Goal: Task Accomplishment & Management: Complete application form

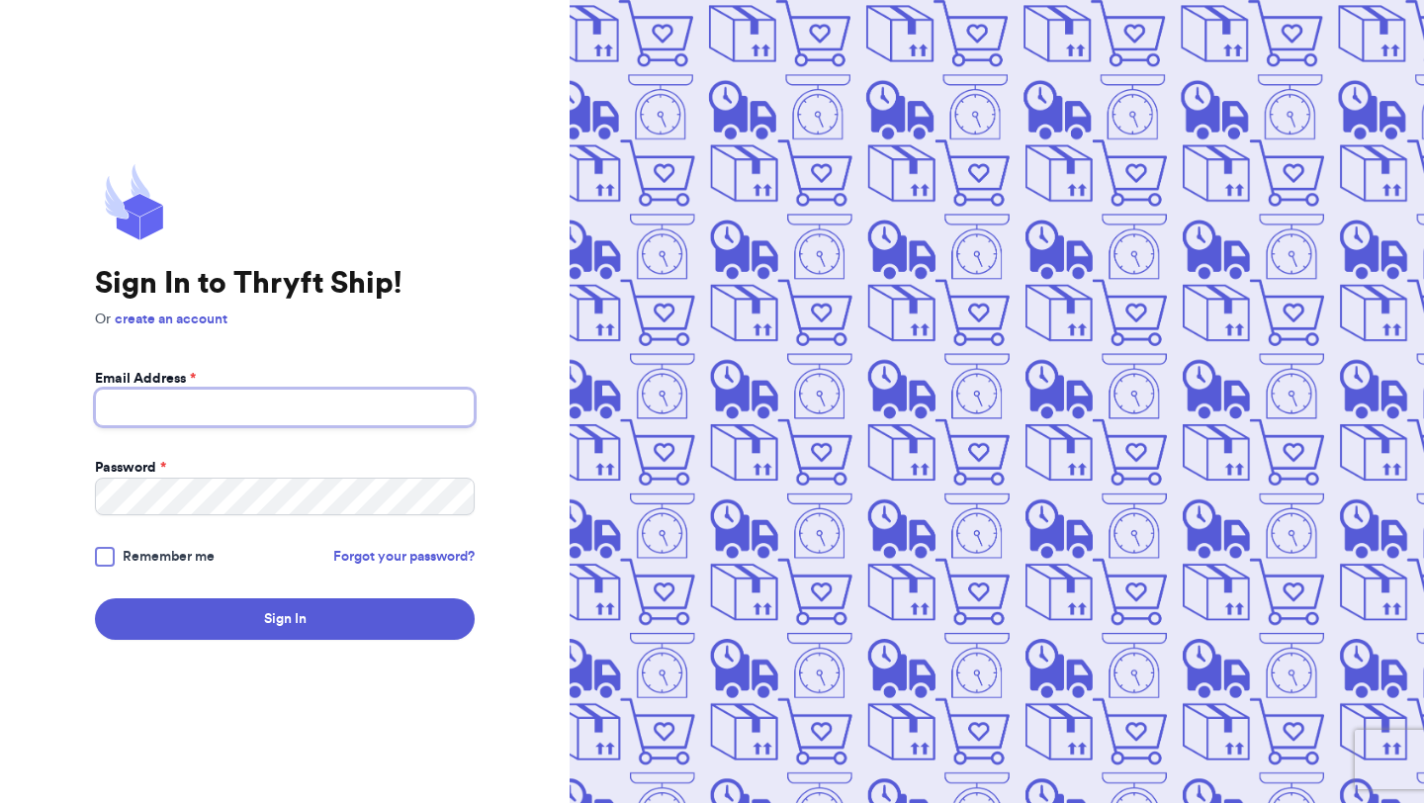
click at [346, 413] on input "Email Address *" at bounding box center [285, 408] width 380 height 38
type input "barbivw@hotmail.com"
click at [217, 319] on link "create an account" at bounding box center [171, 320] width 113 height 14
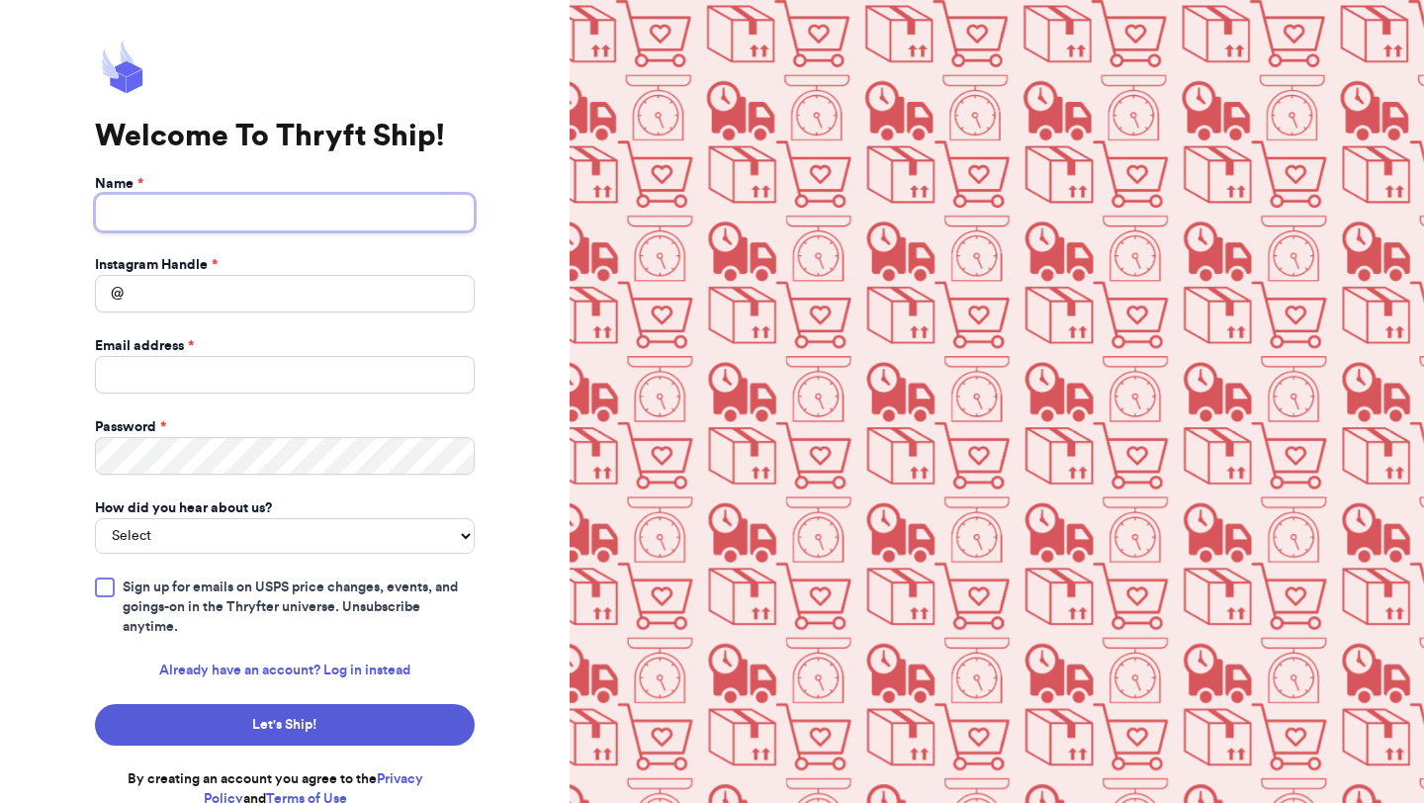
click at [297, 211] on input "Name *" at bounding box center [285, 213] width 380 height 38
type input "Barb Delooff"
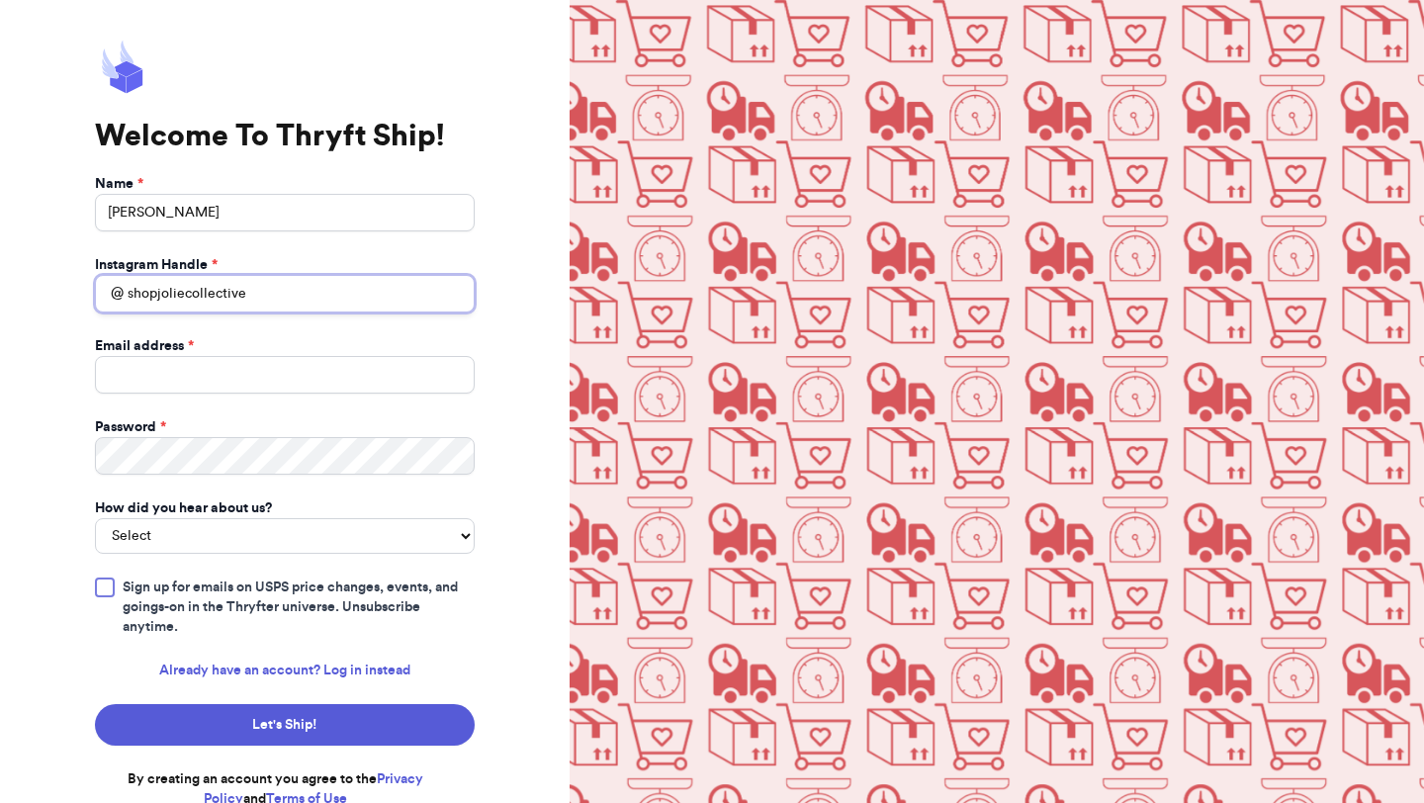
type input "shopjoliecollective"
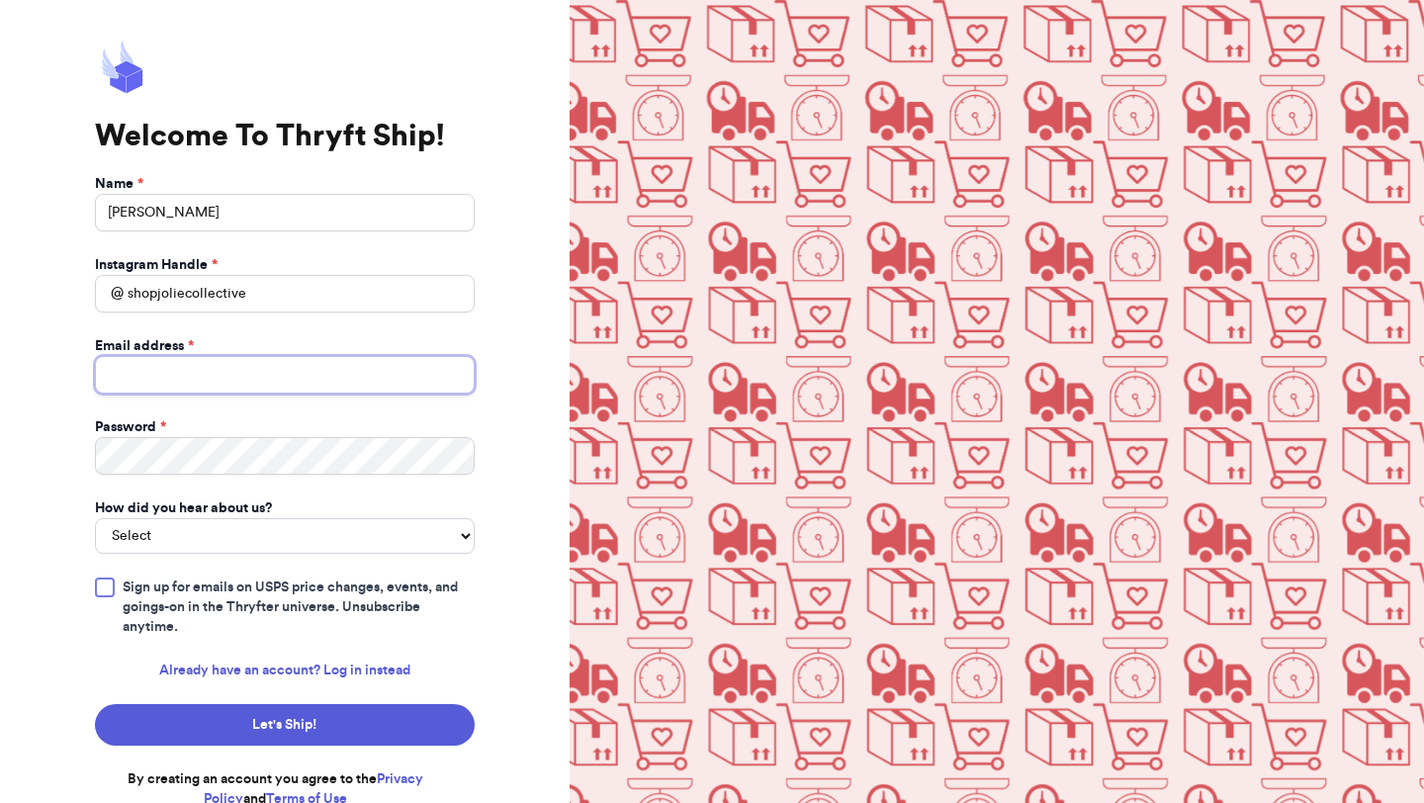
click at [263, 382] on input "Email address *" at bounding box center [285, 375] width 380 height 38
type input "barbivw@hotmail.com"
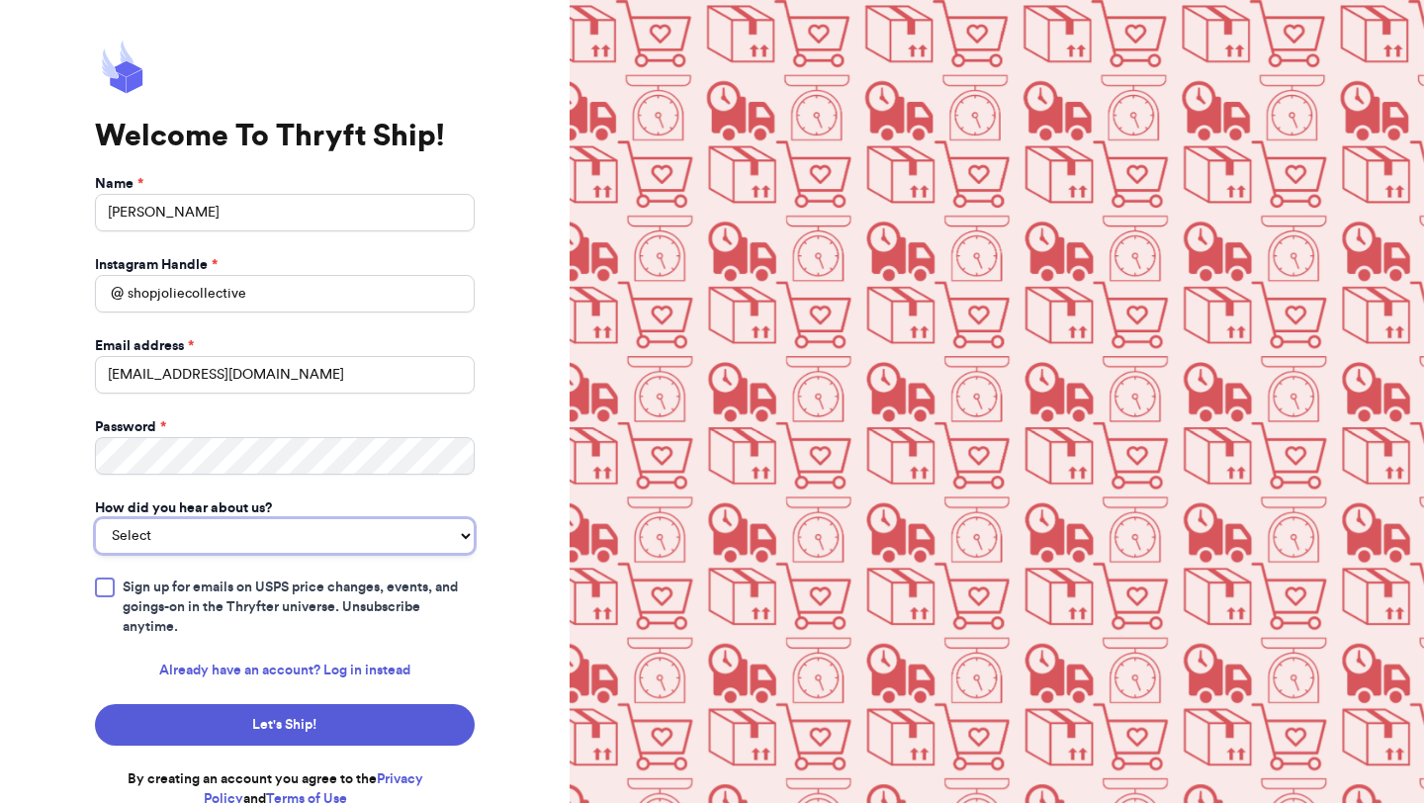
click at [199, 545] on select "Select You reached out to me directly I saw another business post about Thryft …" at bounding box center [285, 536] width 380 height 36
select select "you_reached_out_to_me"
click at [106, 588] on div at bounding box center [105, 588] width 20 height 20
click at [0, 0] on input "Sign up for emails on USPS price changes, events, and goings-on in the Thryfter…" at bounding box center [0, 0] width 0 height 0
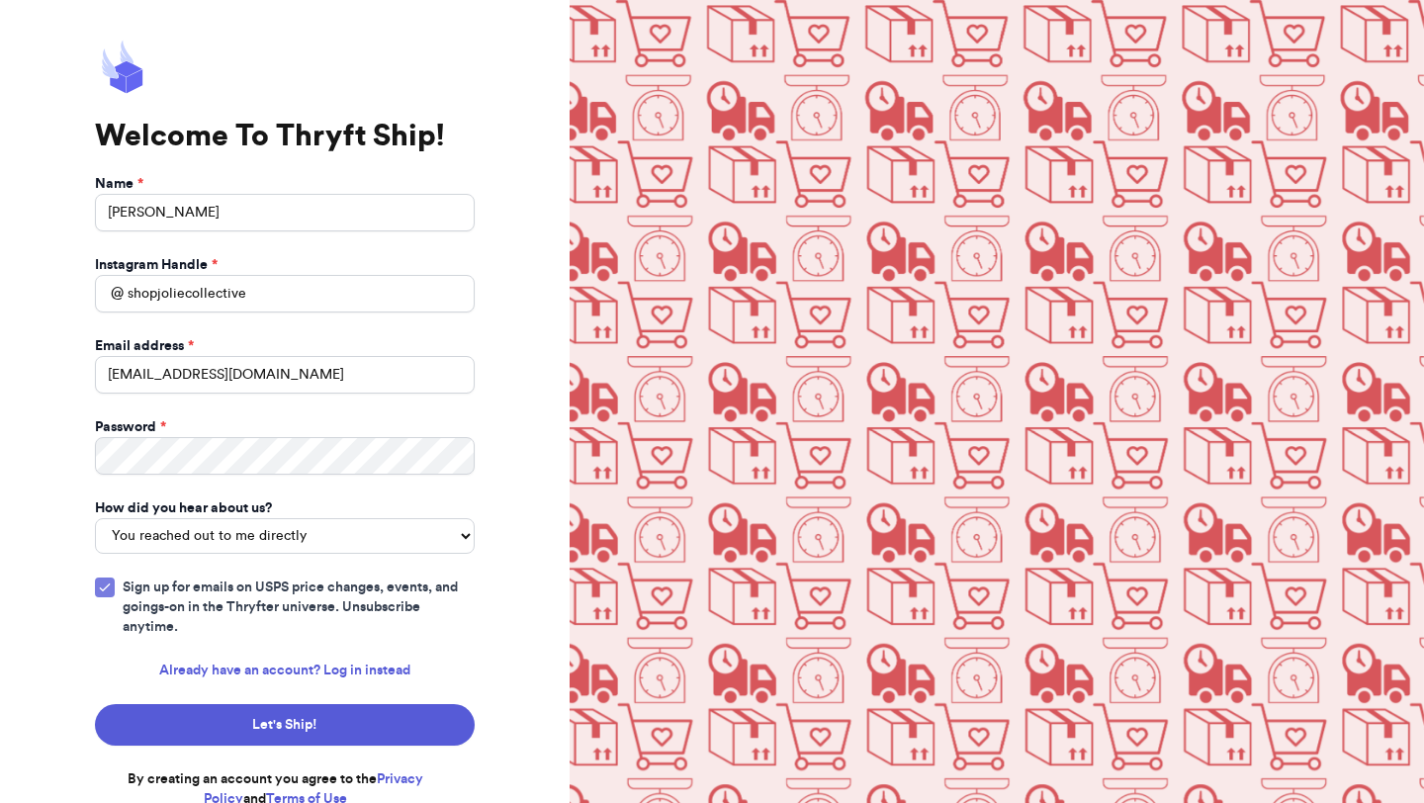
scroll to position [9, 0]
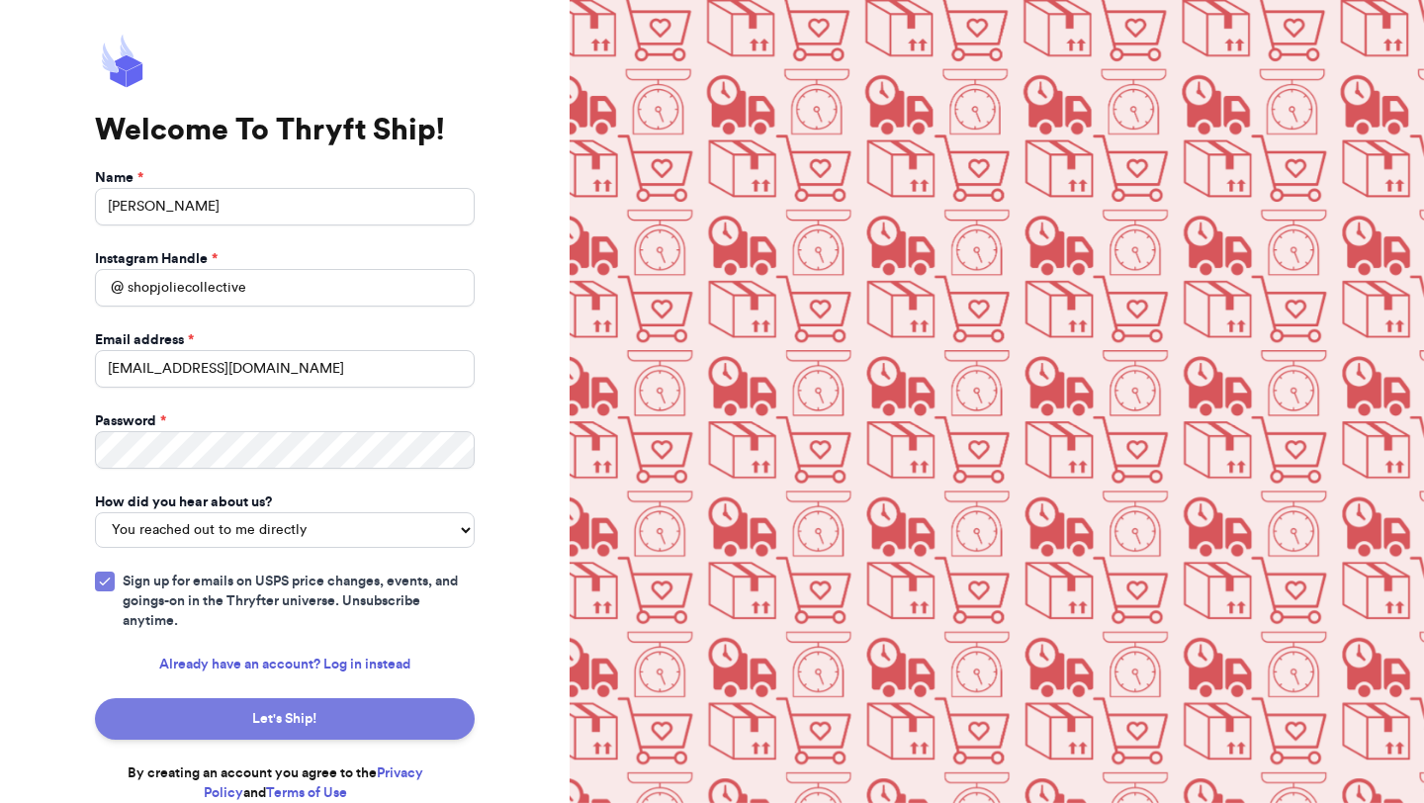
click at [163, 711] on button "Let's Ship!" at bounding box center [285, 719] width 380 height 42
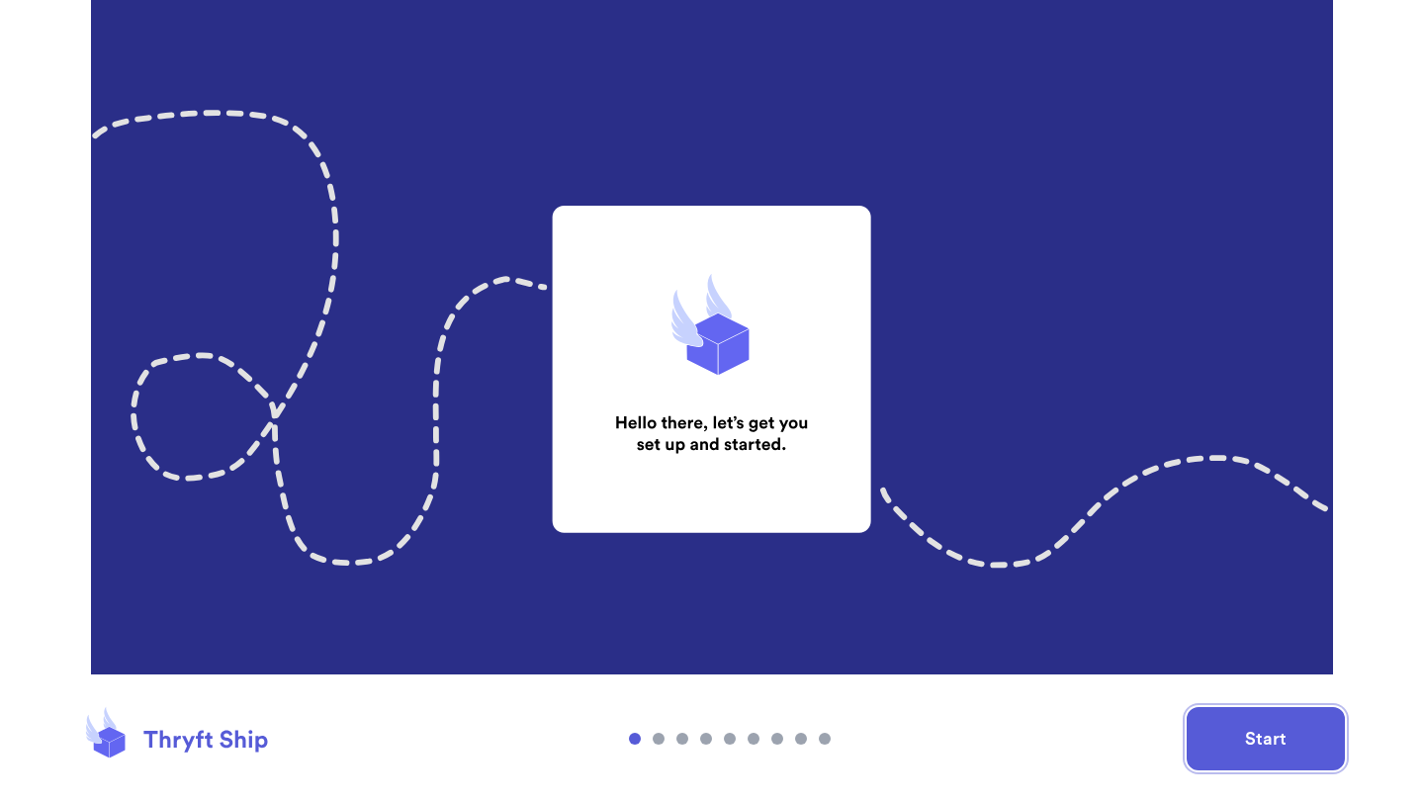
click at [1234, 765] on button "Start" at bounding box center [1266, 738] width 158 height 63
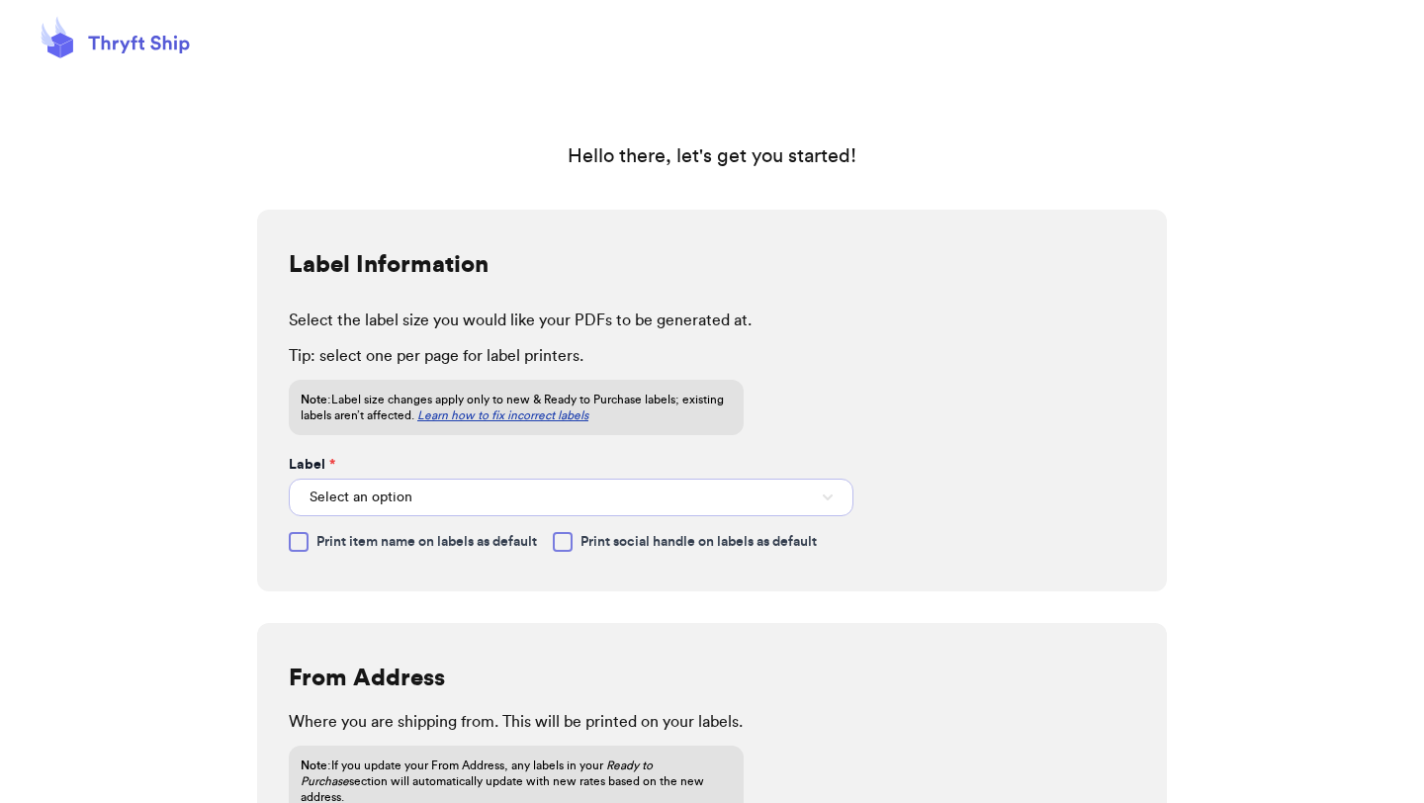
click at [533, 490] on button "Select an option" at bounding box center [571, 498] width 565 height 38
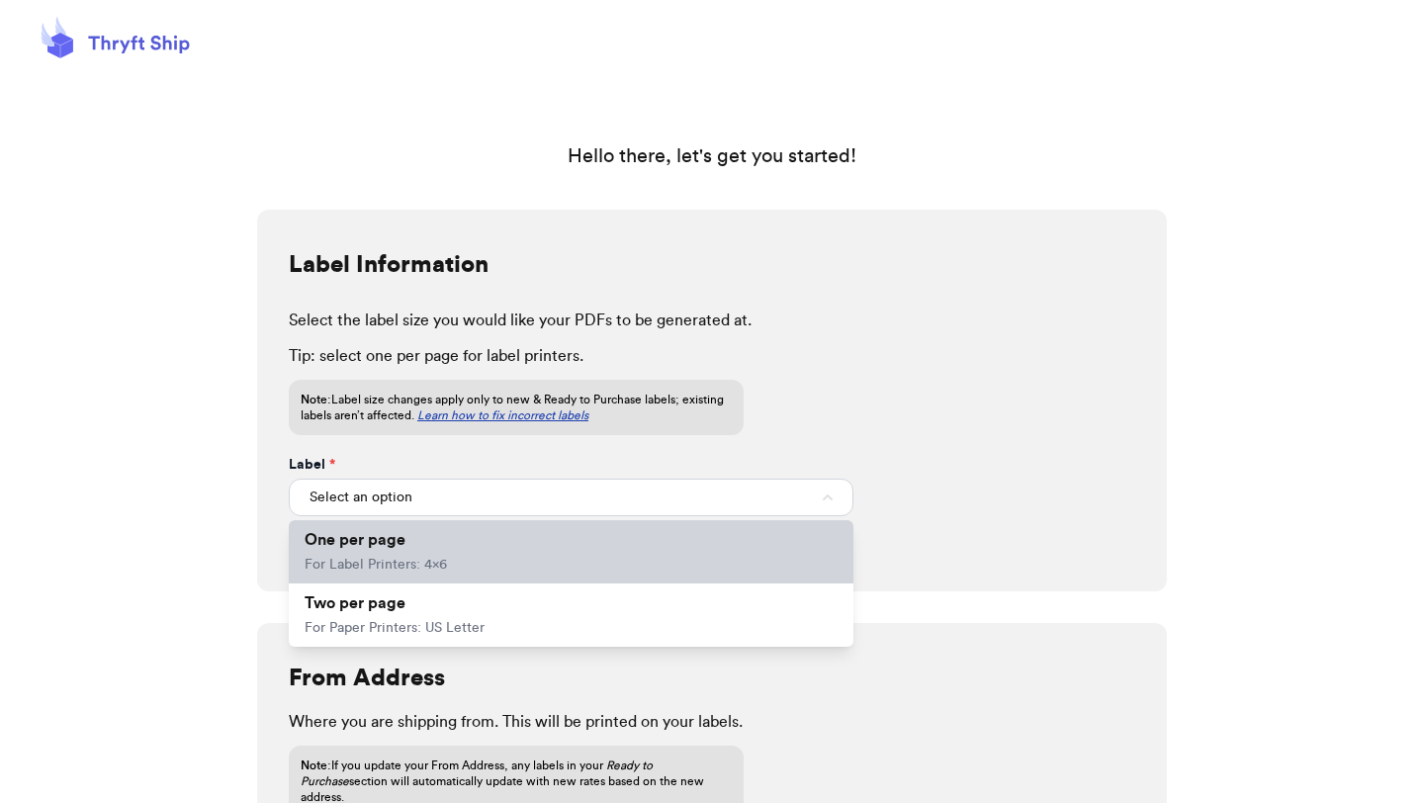
click at [497, 560] on li "One per page For Label Printers: 4x6" at bounding box center [571, 551] width 565 height 63
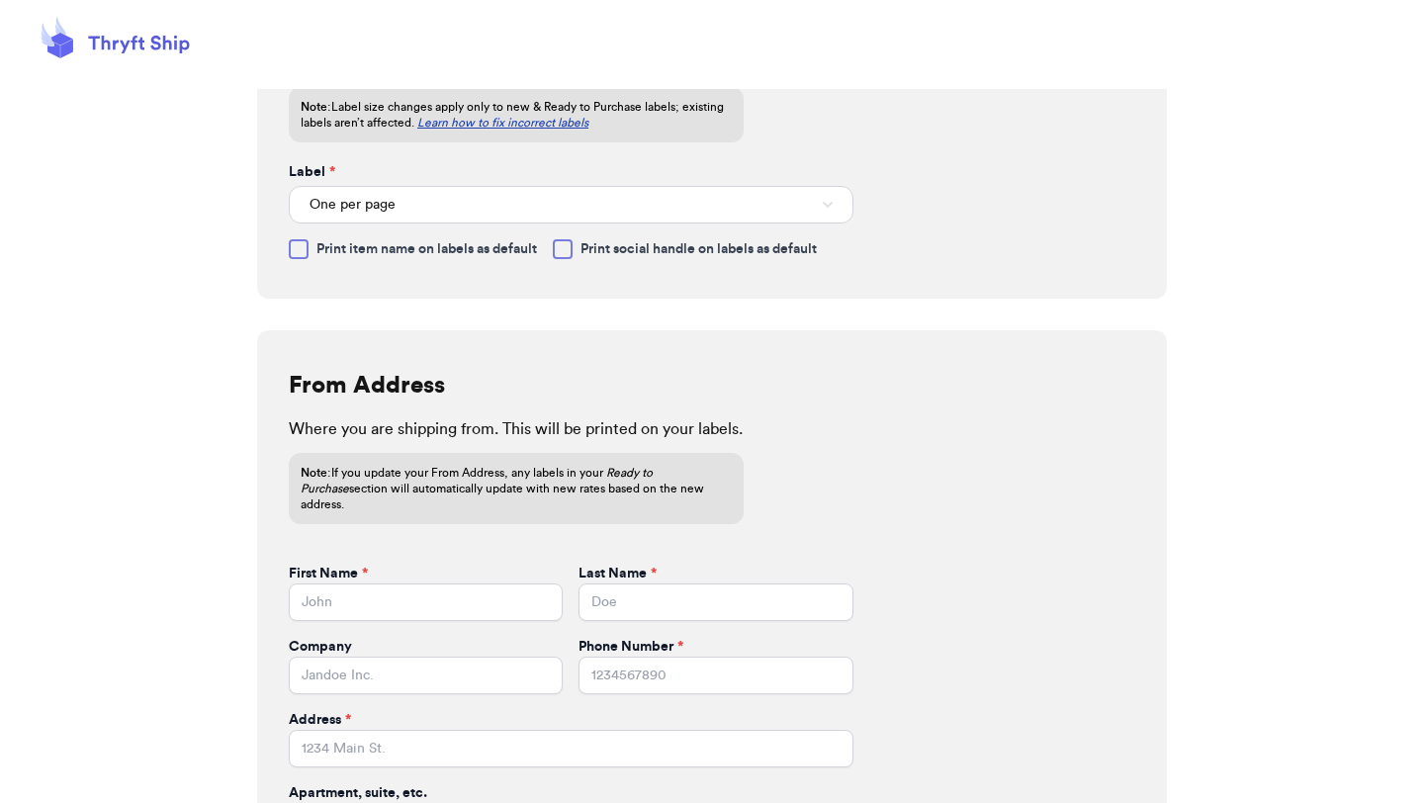
scroll to position [306, 0]
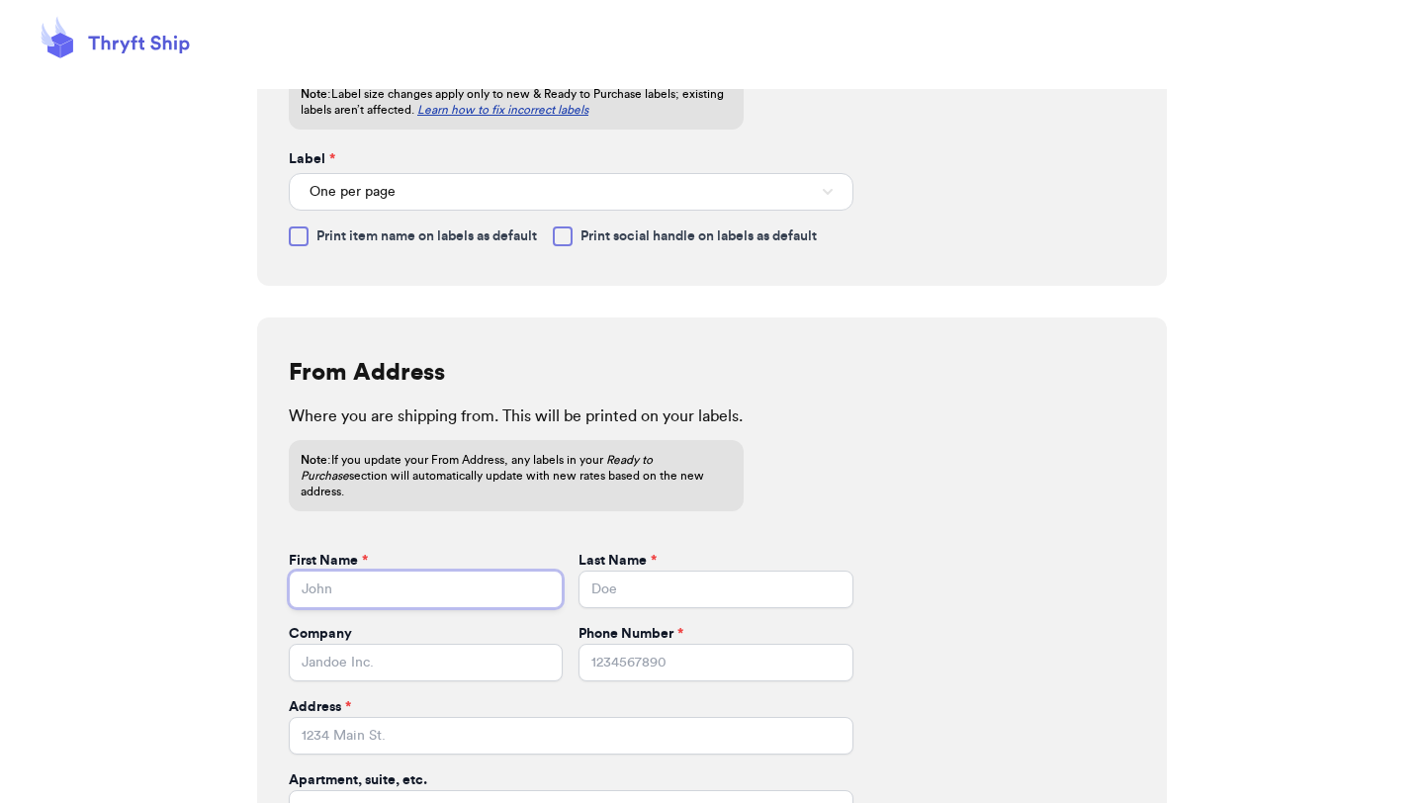
click at [348, 580] on input "First Name *" at bounding box center [426, 590] width 274 height 38
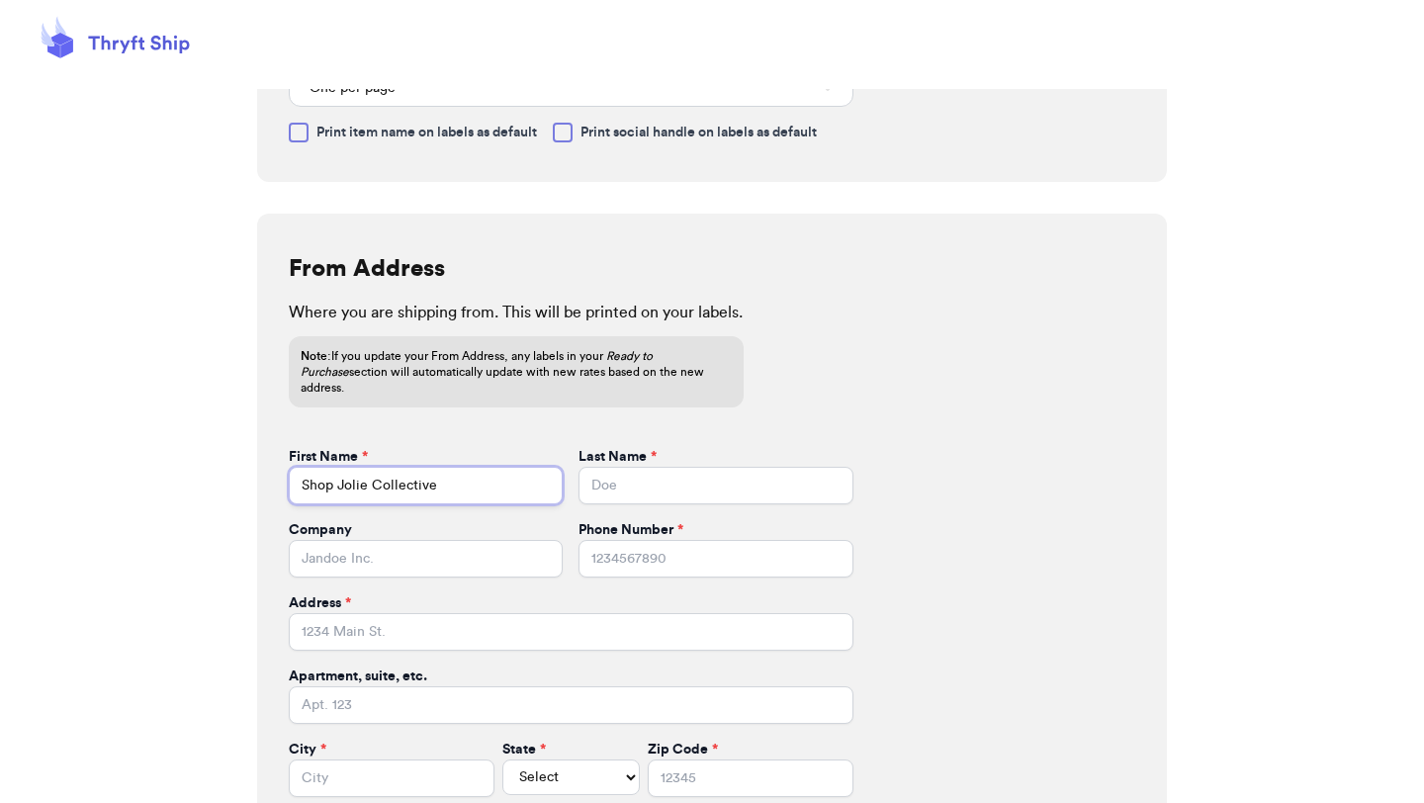
type input "Shop Jolie Collective"
click at [386, 613] on input "Address *" at bounding box center [571, 632] width 565 height 38
type input "[STREET_ADDRESS]"
type input "Sumas"
select select "WA"
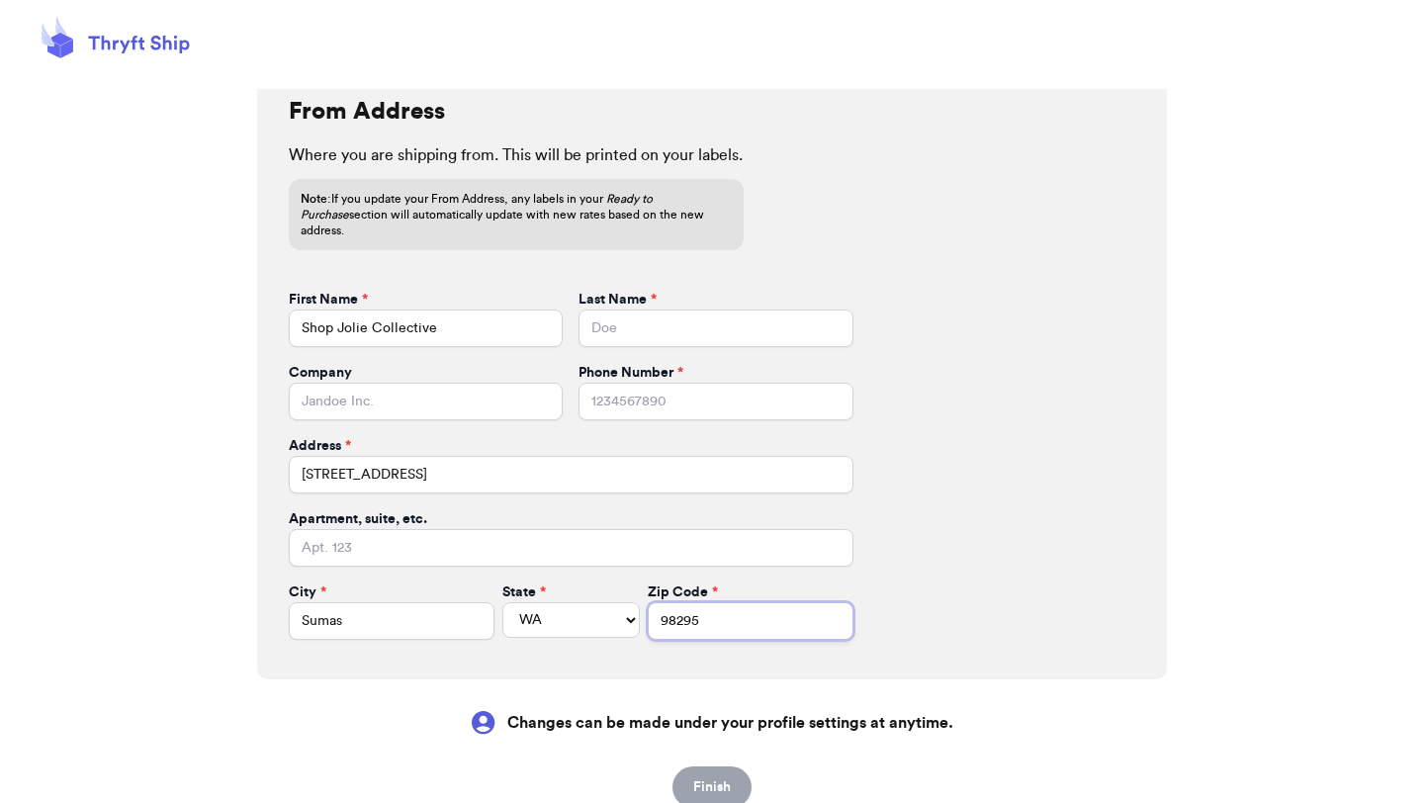
scroll to position [620, 0]
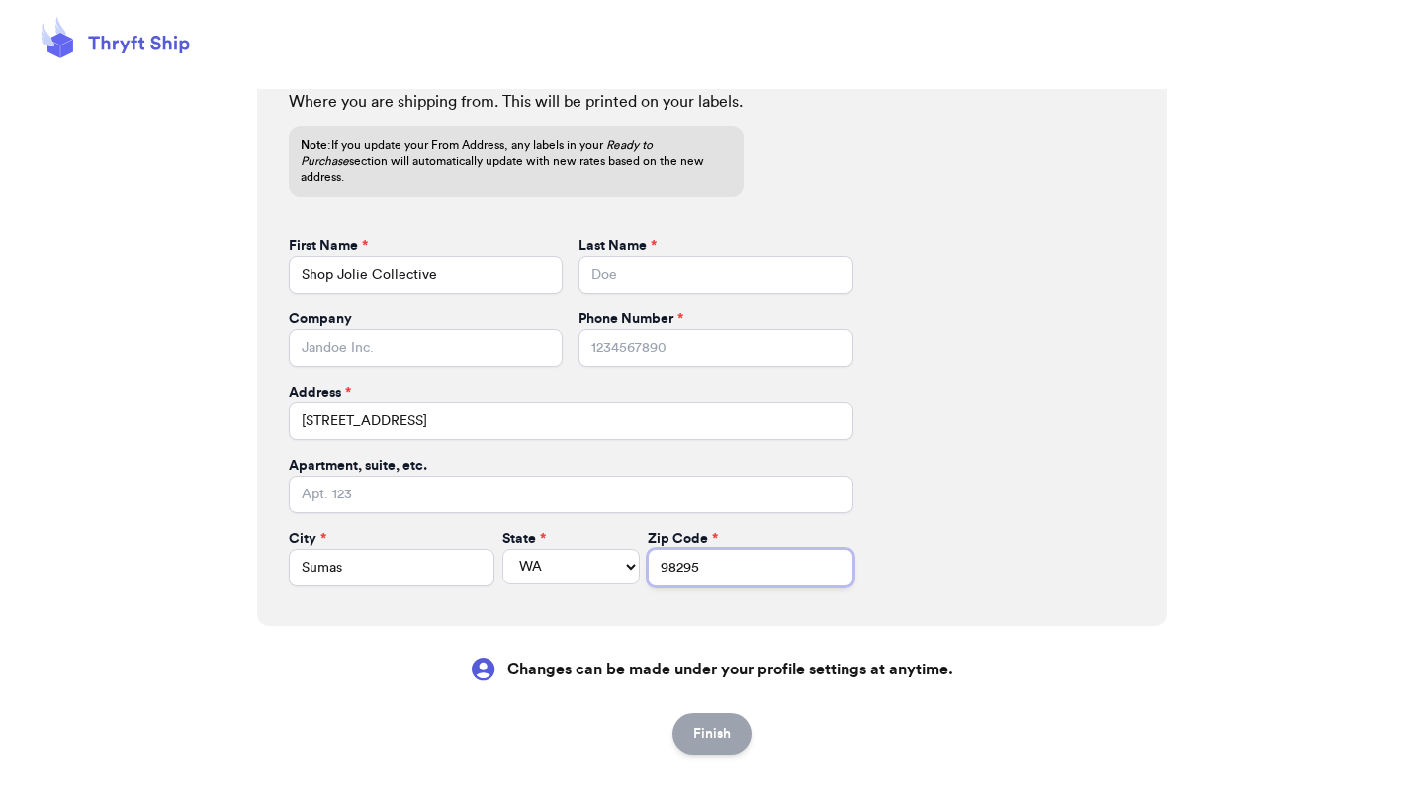
type input "98295"
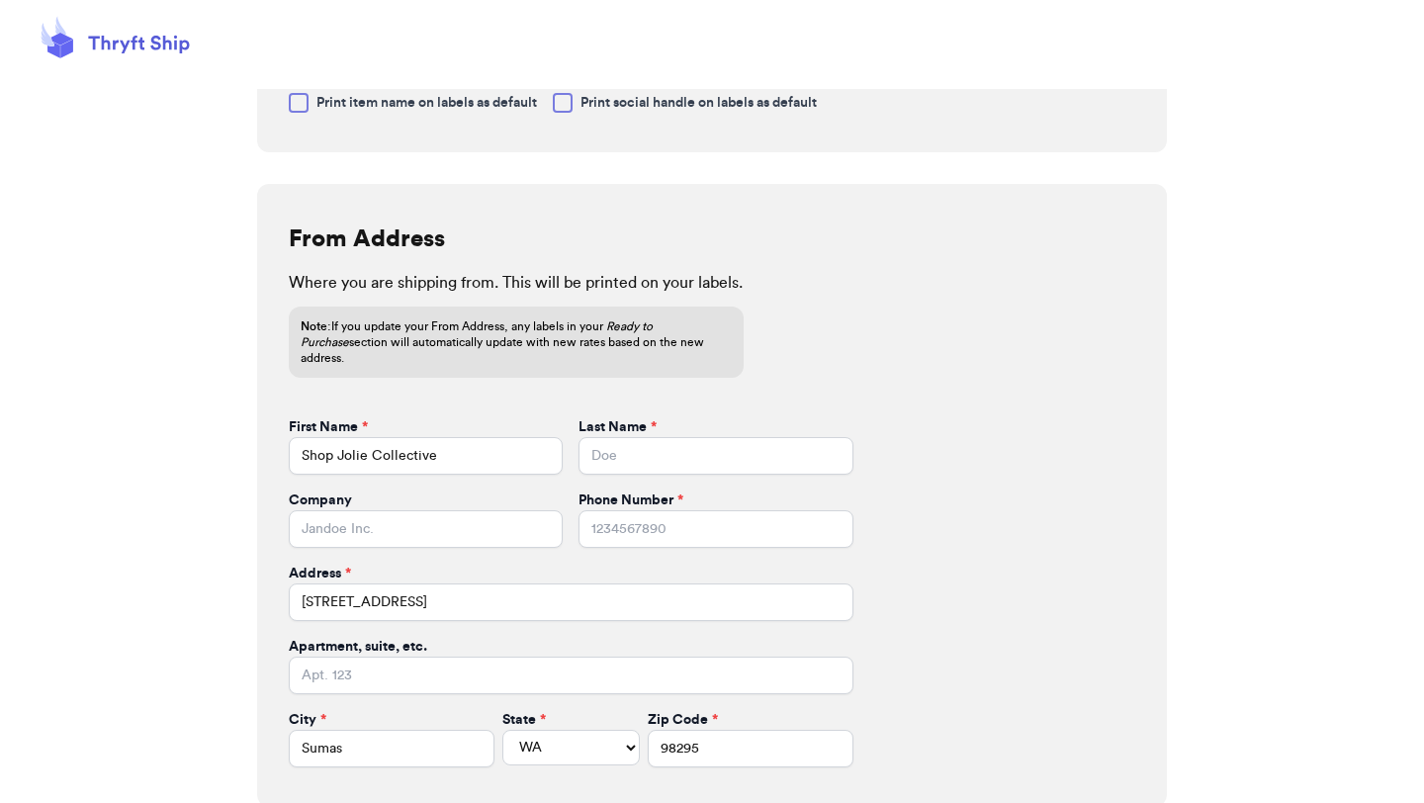
scroll to position [440, 0]
click at [650, 436] on input "Last Name *" at bounding box center [716, 455] width 274 height 38
click at [638, 509] on input "Phone Number *" at bounding box center [716, 528] width 274 height 38
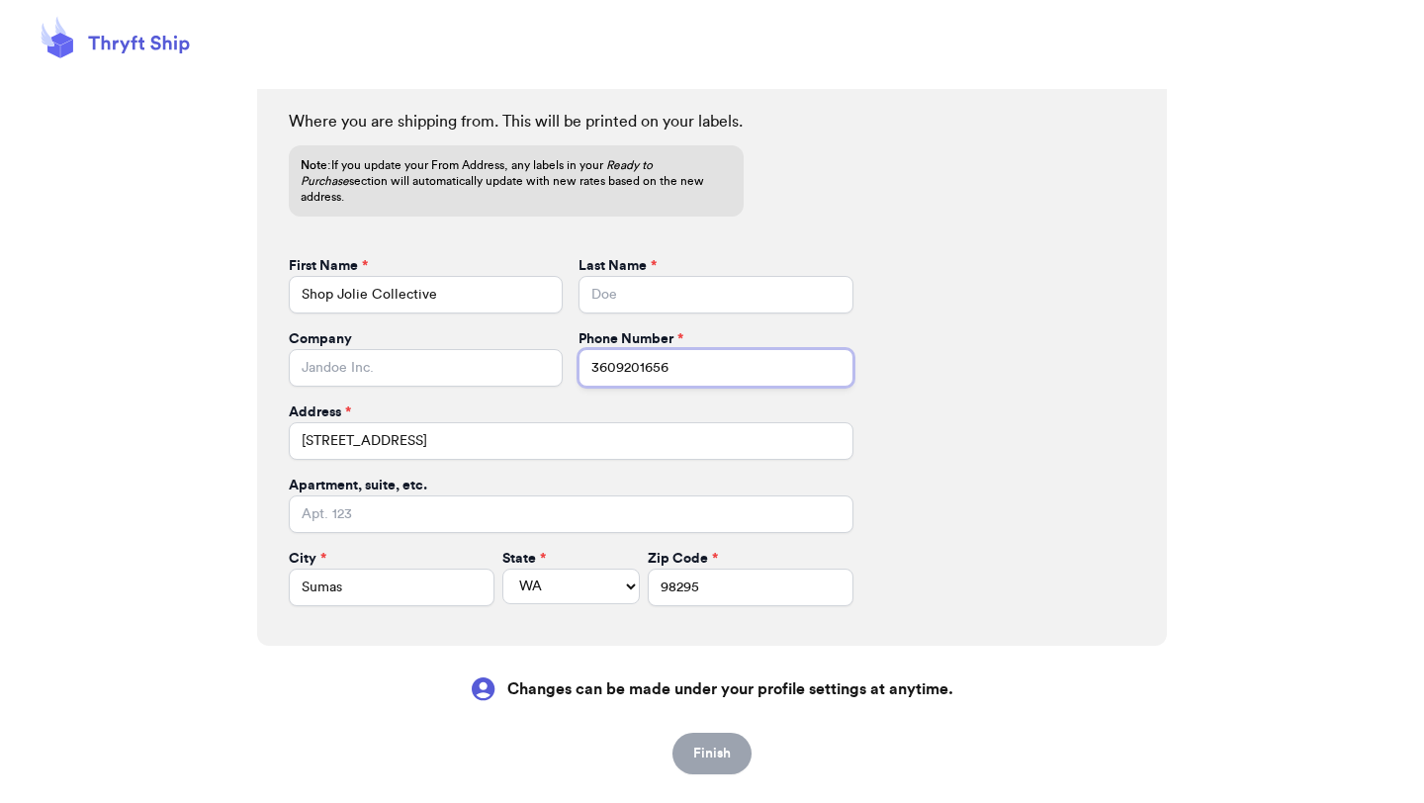
scroll to position [620, 0]
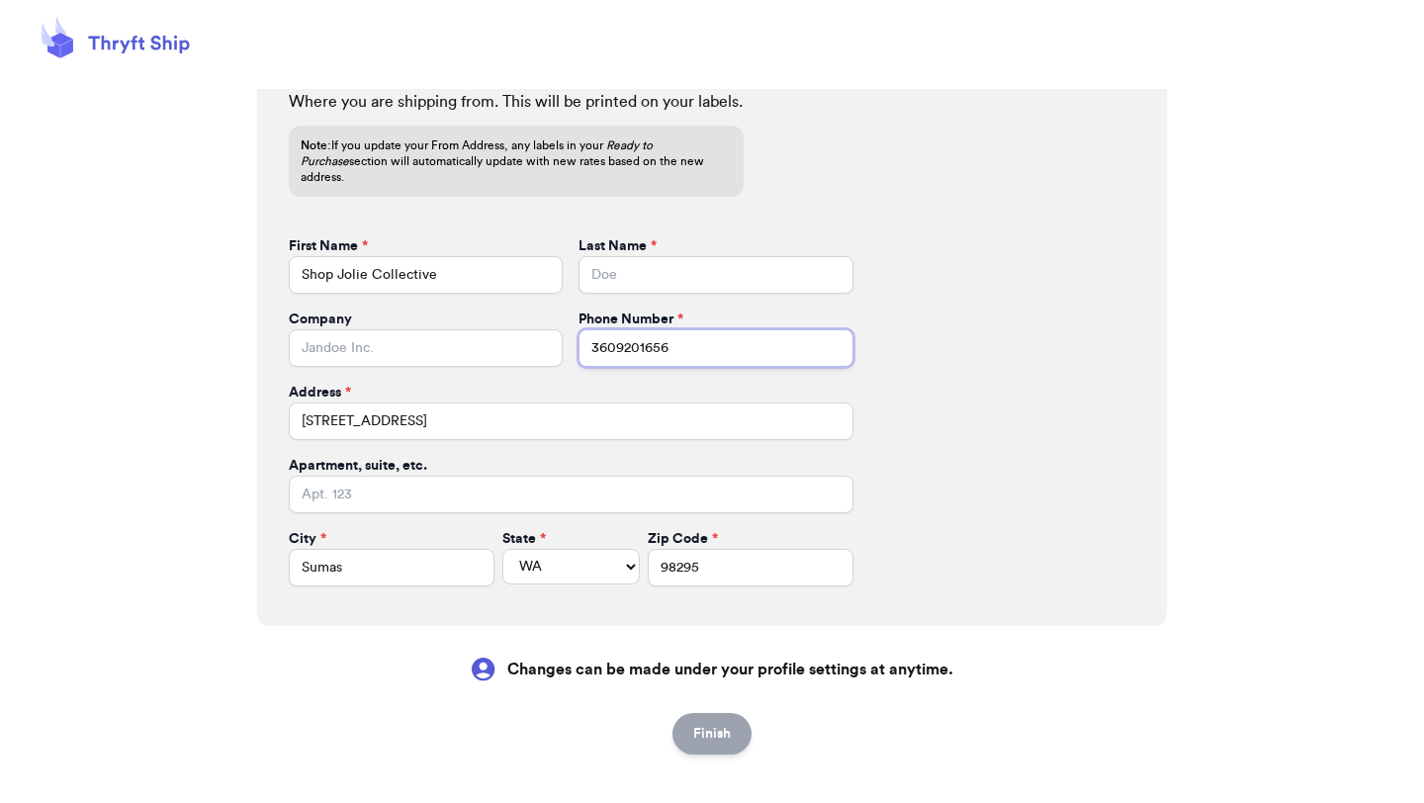
type input "3609201656"
drag, startPoint x: 448, startPoint y: 262, endPoint x: 373, endPoint y: 259, distance: 75.2
click at [373, 259] on input "Shop Jolie Collective" at bounding box center [426, 275] width 274 height 38
drag, startPoint x: 441, startPoint y: 257, endPoint x: 213, endPoint y: 248, distance: 228.7
click at [213, 248] on div "Label Information Select the label size you would like your PDFs to be generate…" at bounding box center [712, 124] width 1424 height 1068
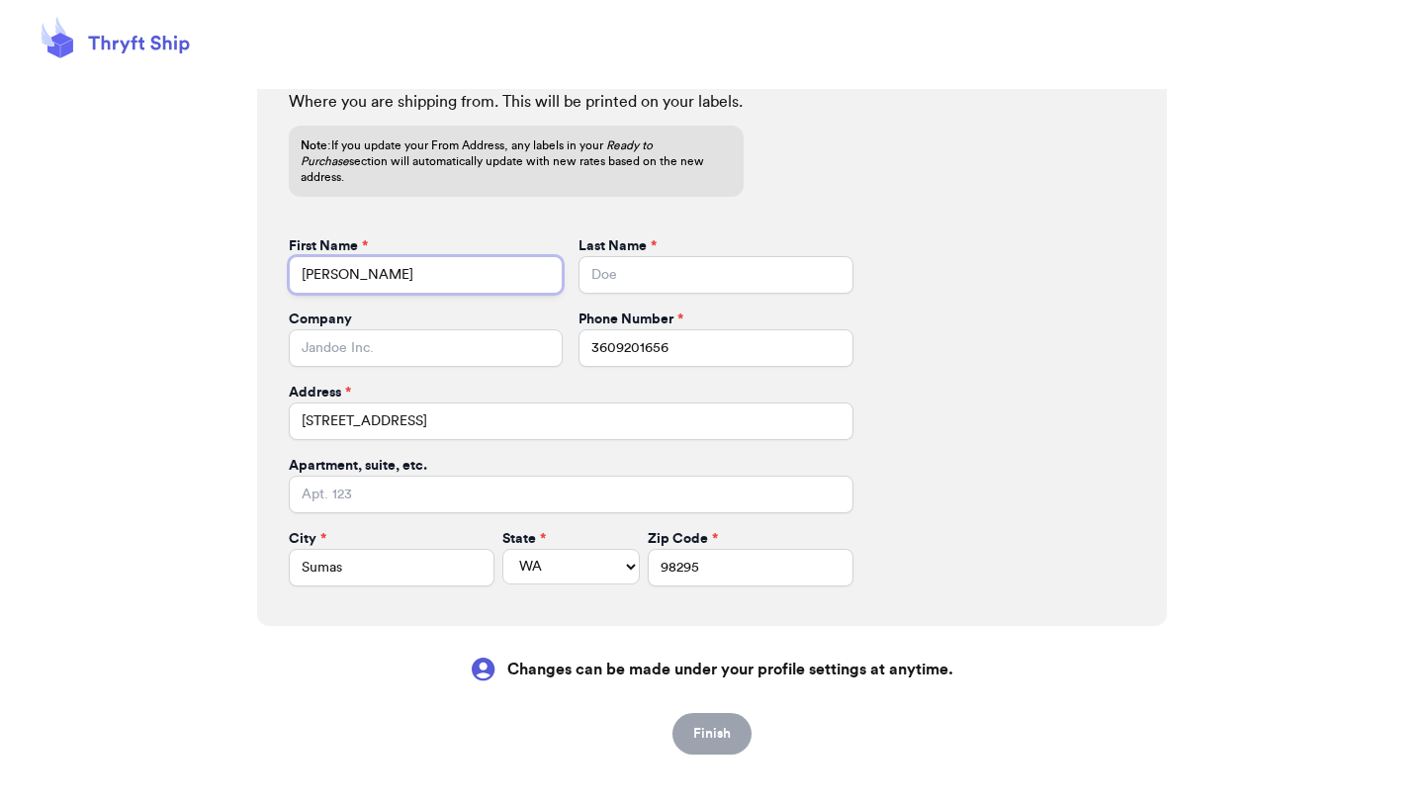
type input "[PERSON_NAME]"
type input "Delooff"
type input "Shop Jolie Collective"
click at [697, 722] on button "Finish" at bounding box center [712, 734] width 79 height 42
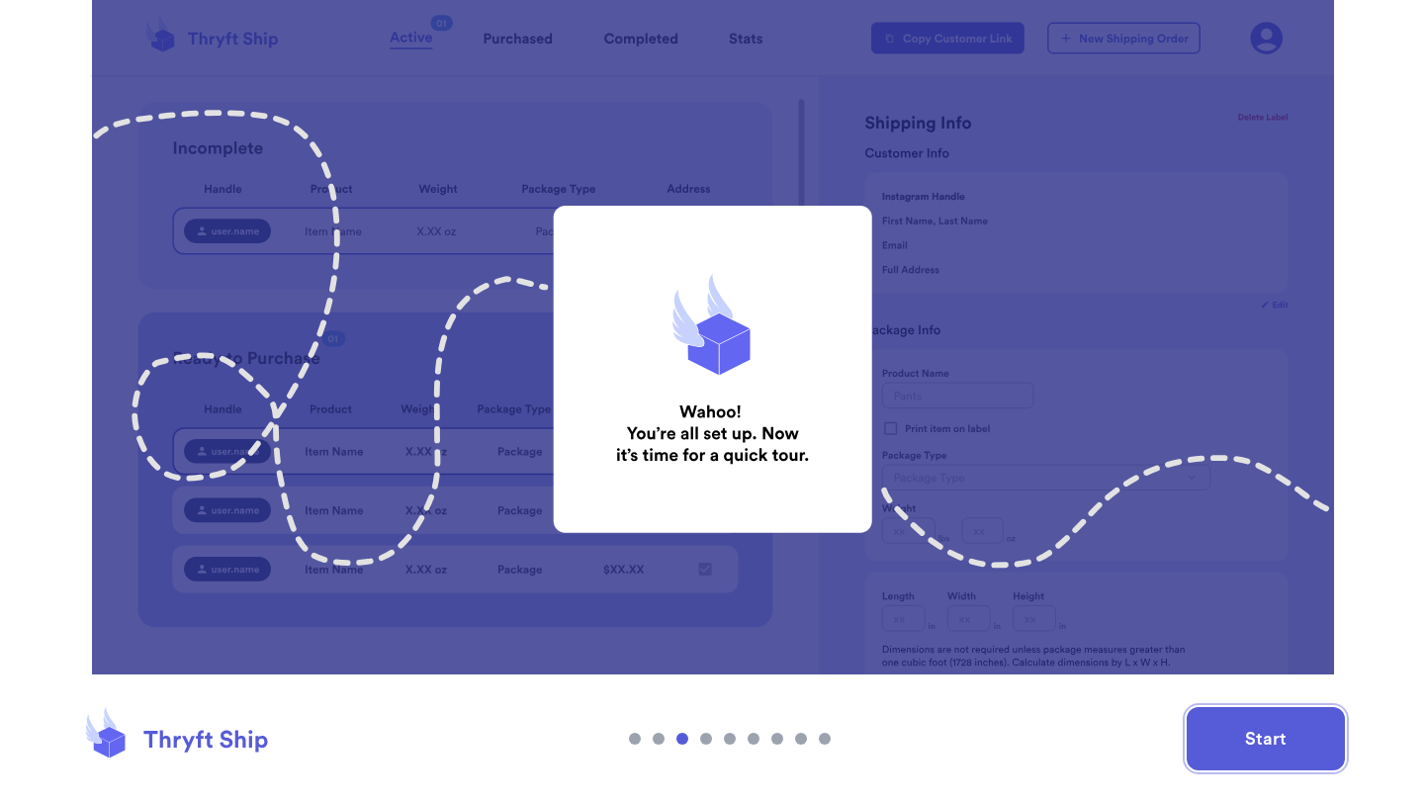
click at [1265, 750] on button "Start" at bounding box center [1266, 738] width 158 height 63
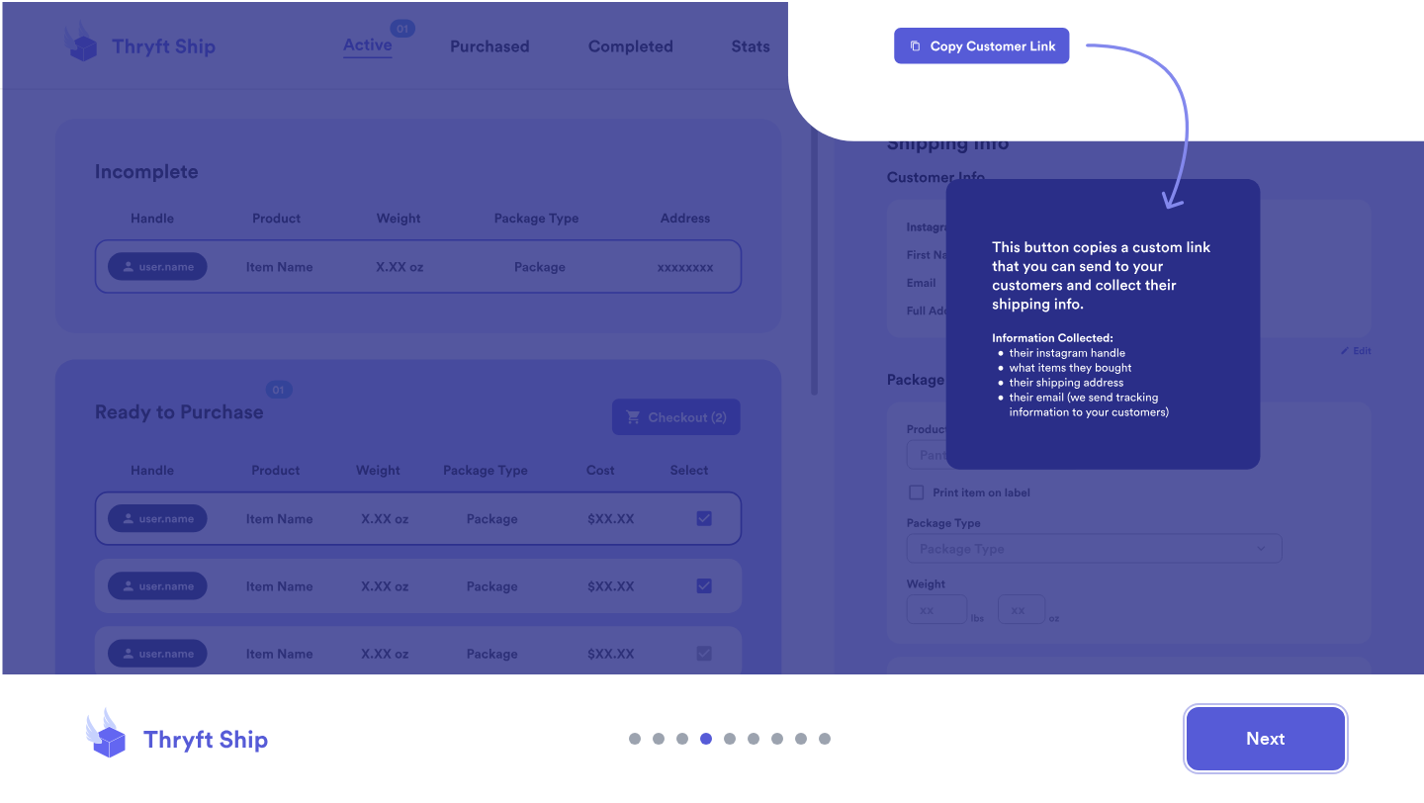
click at [1241, 731] on button "Next" at bounding box center [1266, 738] width 158 height 63
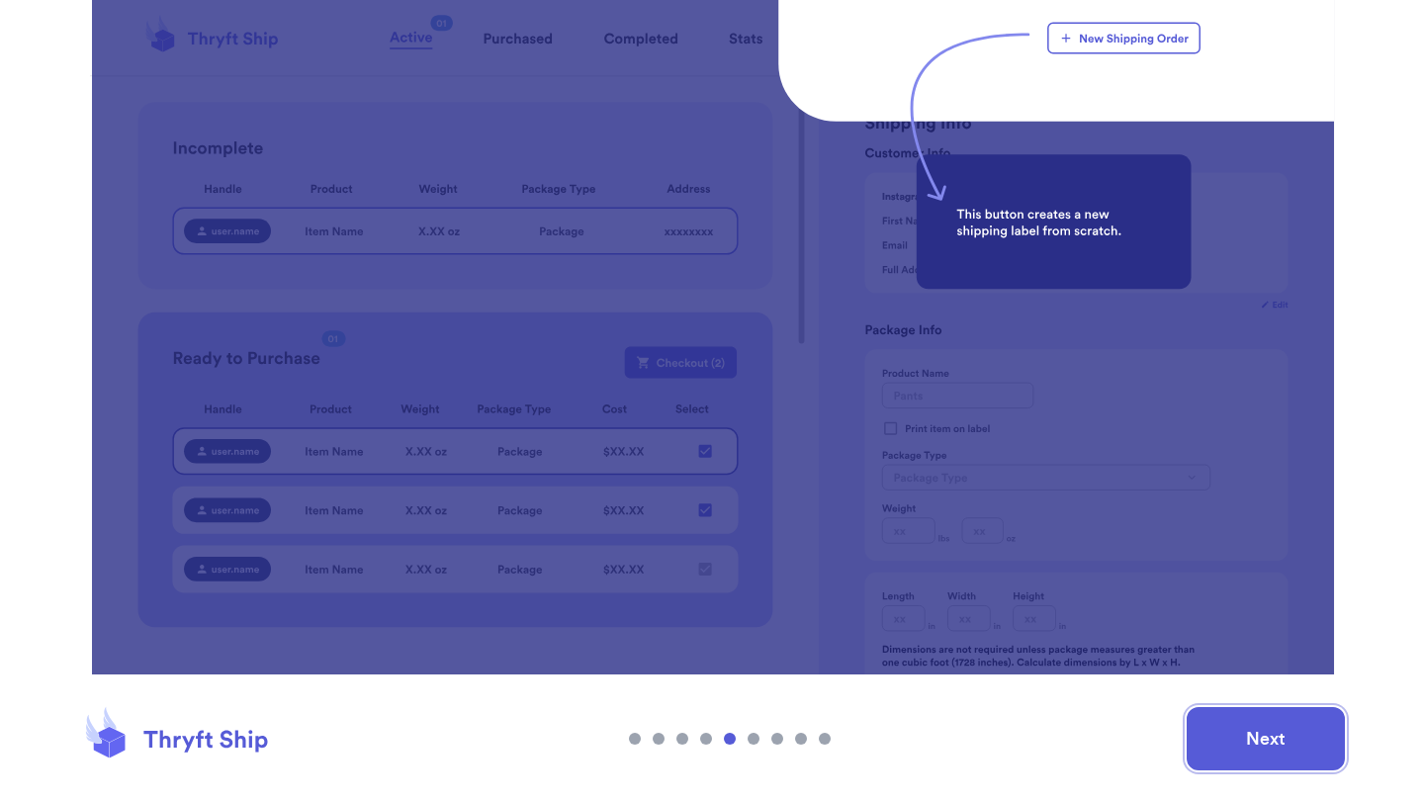
click at [1269, 756] on button "Next" at bounding box center [1266, 738] width 158 height 63
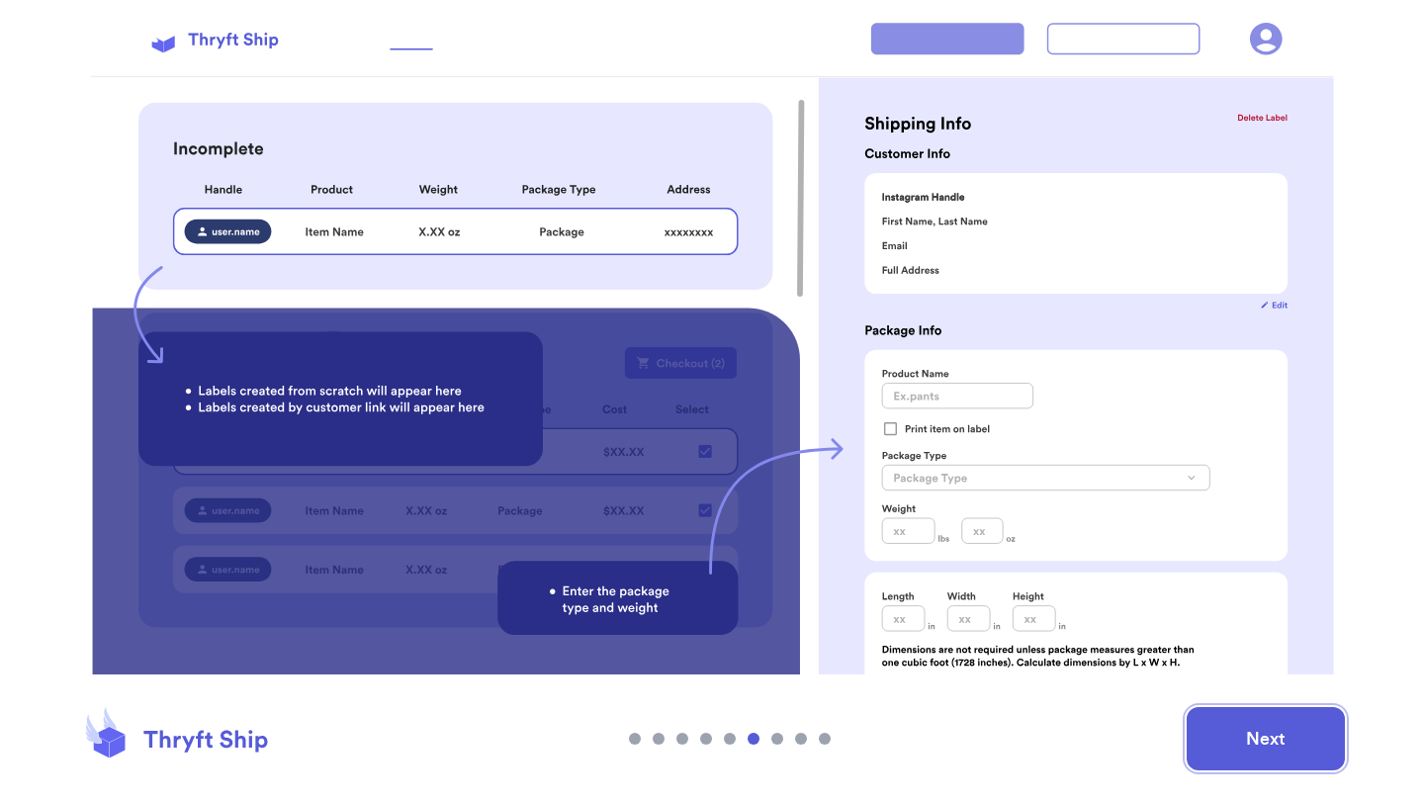
click at [1269, 756] on button "Next" at bounding box center [1266, 738] width 158 height 63
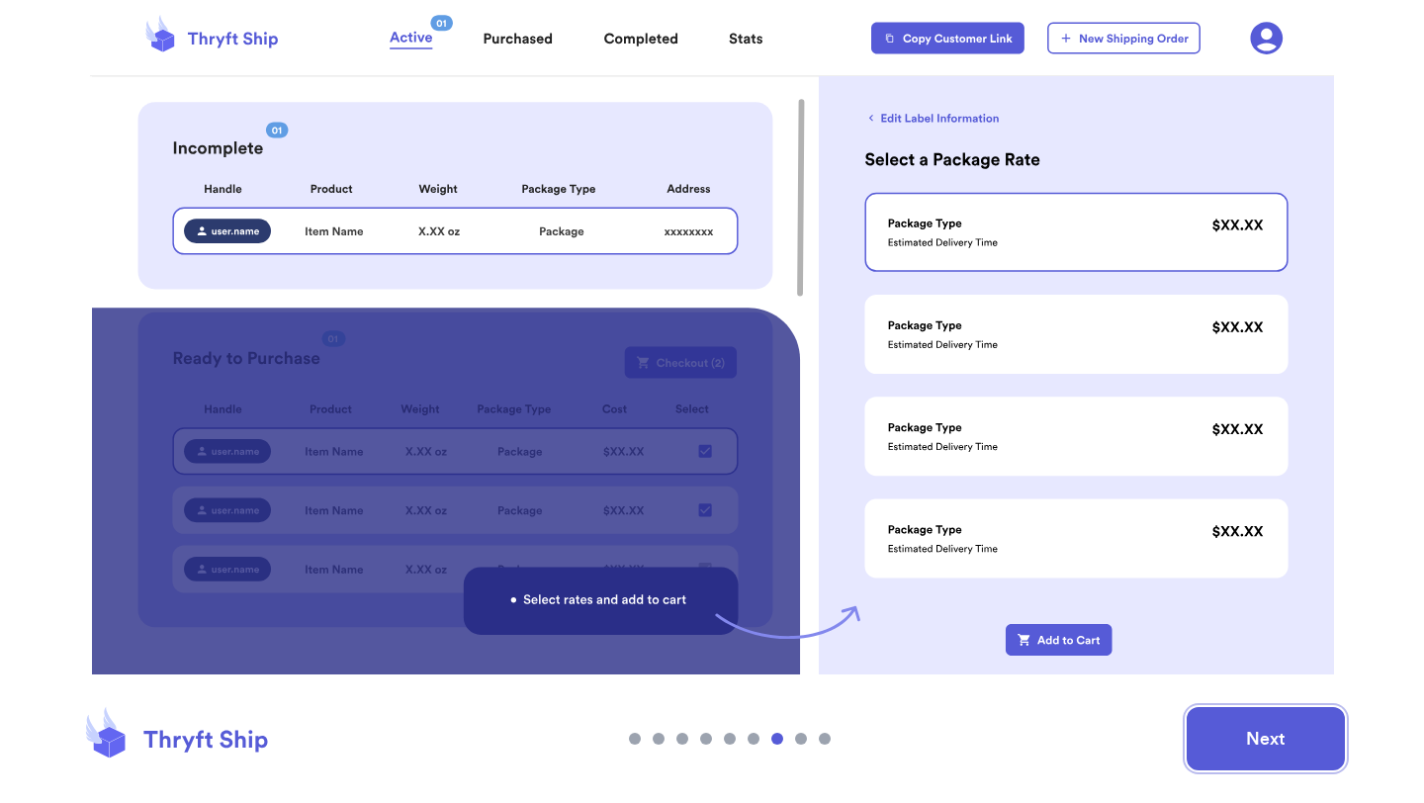
click at [1269, 756] on button "Next" at bounding box center [1266, 738] width 158 height 63
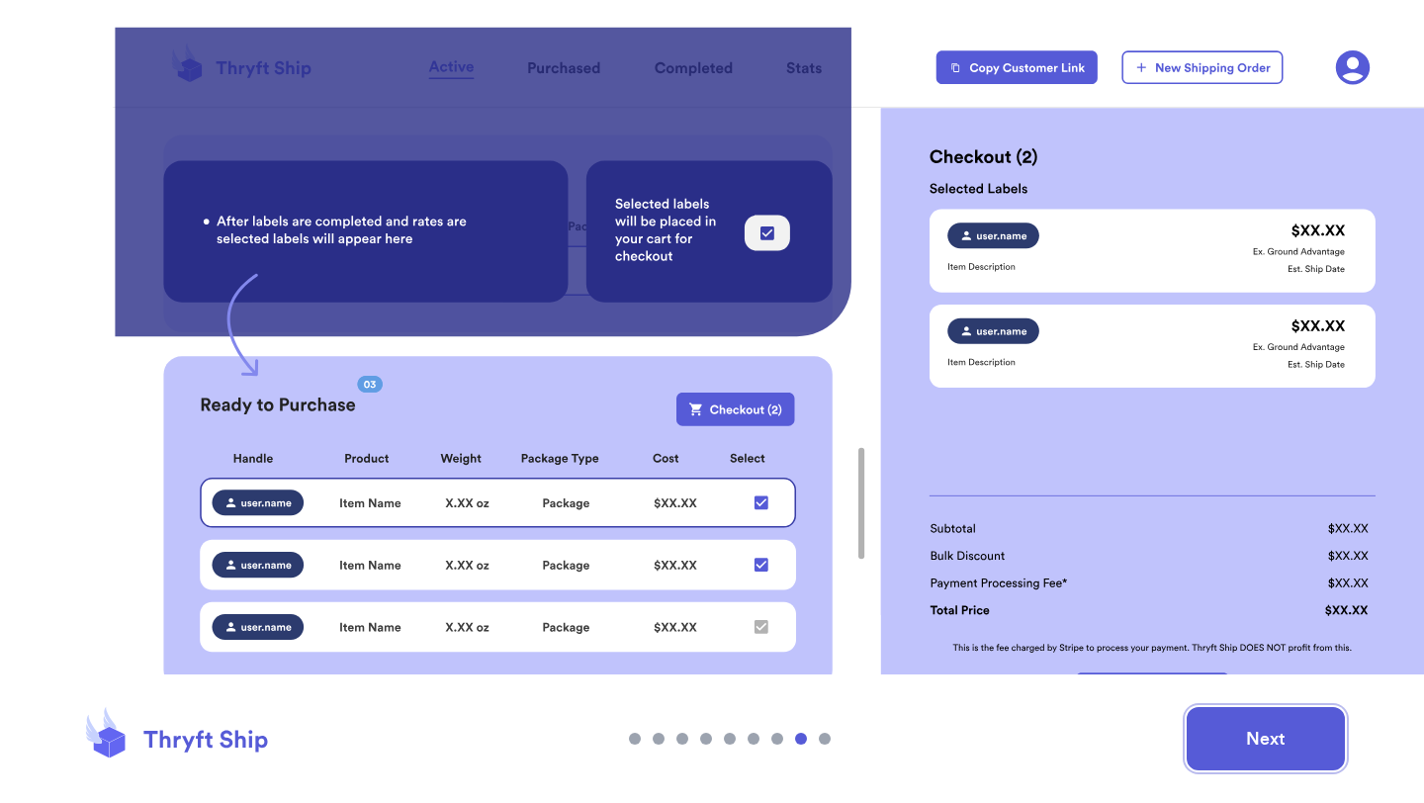
click at [1269, 756] on button "Next" at bounding box center [1266, 738] width 158 height 63
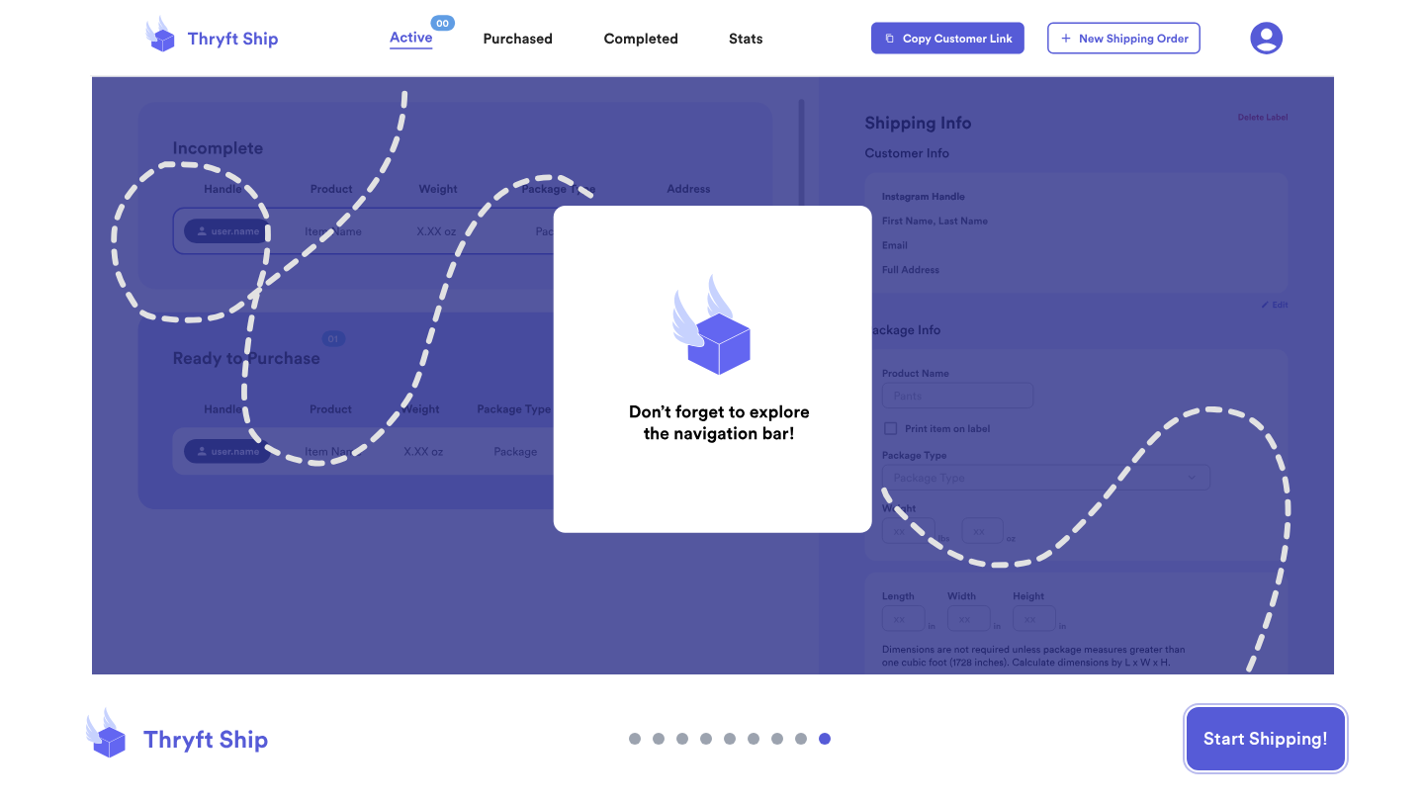
click at [1269, 756] on button "Start Shipping!" at bounding box center [1266, 738] width 158 height 63
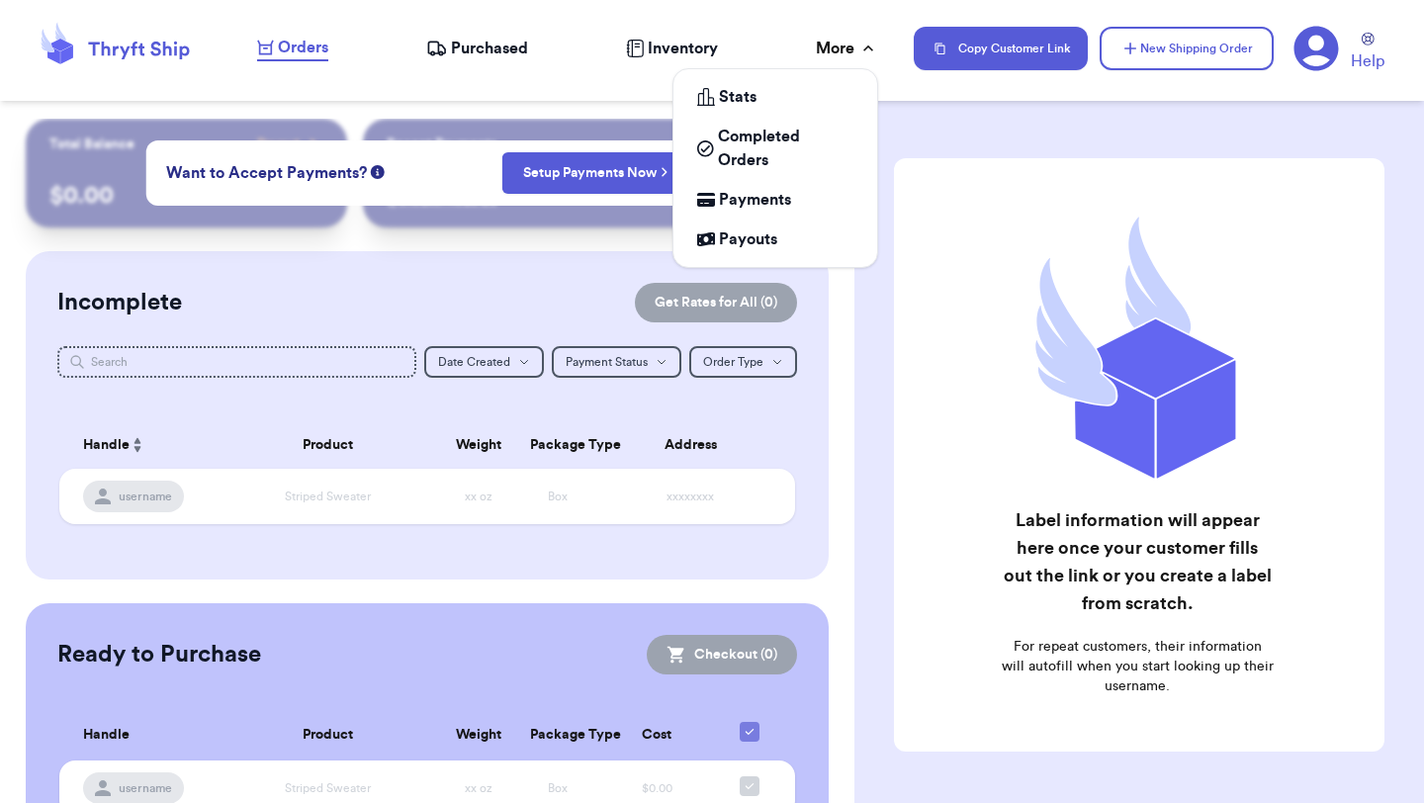
click at [839, 45] on div "More" at bounding box center [847, 49] width 62 height 24
click at [744, 204] on span "Payments" at bounding box center [755, 200] width 72 height 24
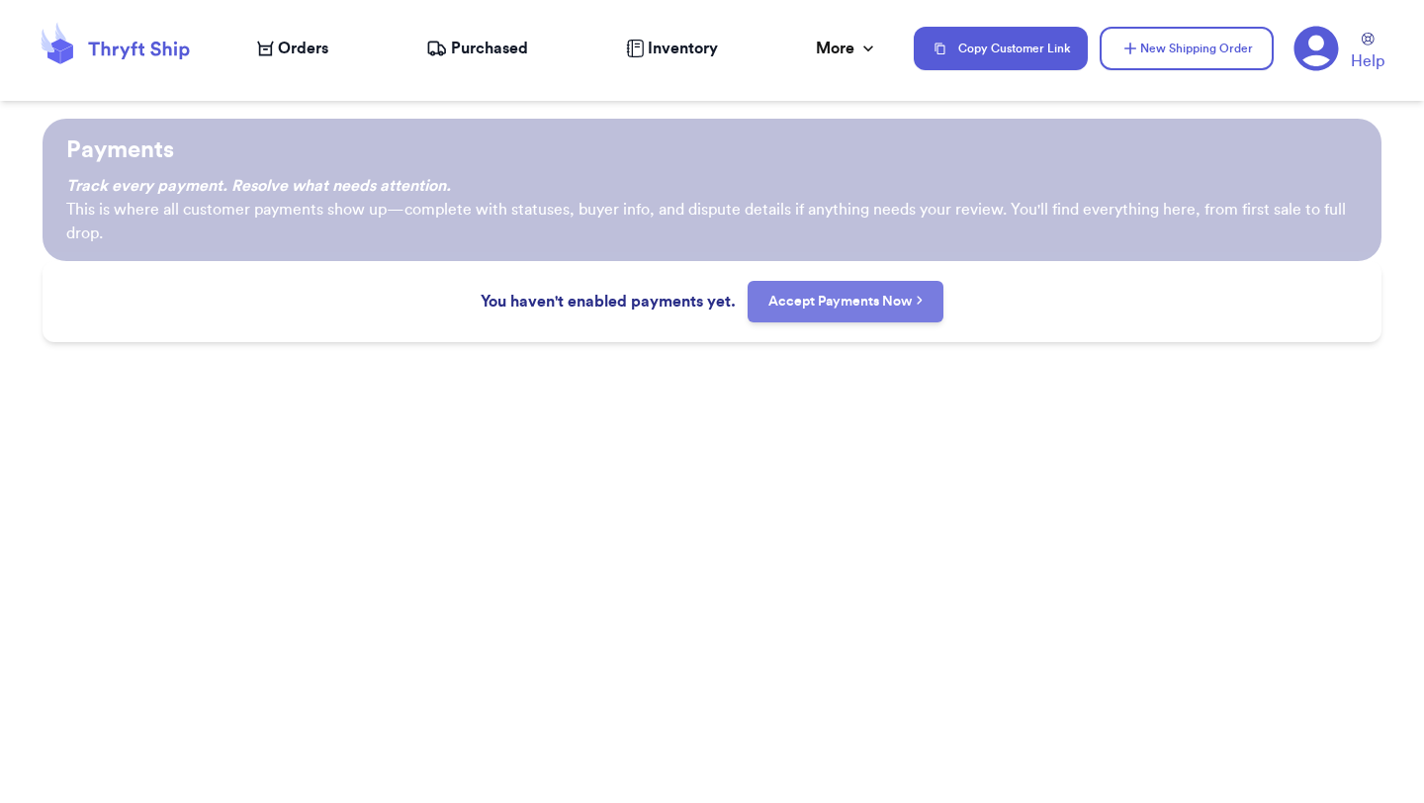
click at [790, 308] on link "Accept Payments Now" at bounding box center [846, 302] width 155 height 20
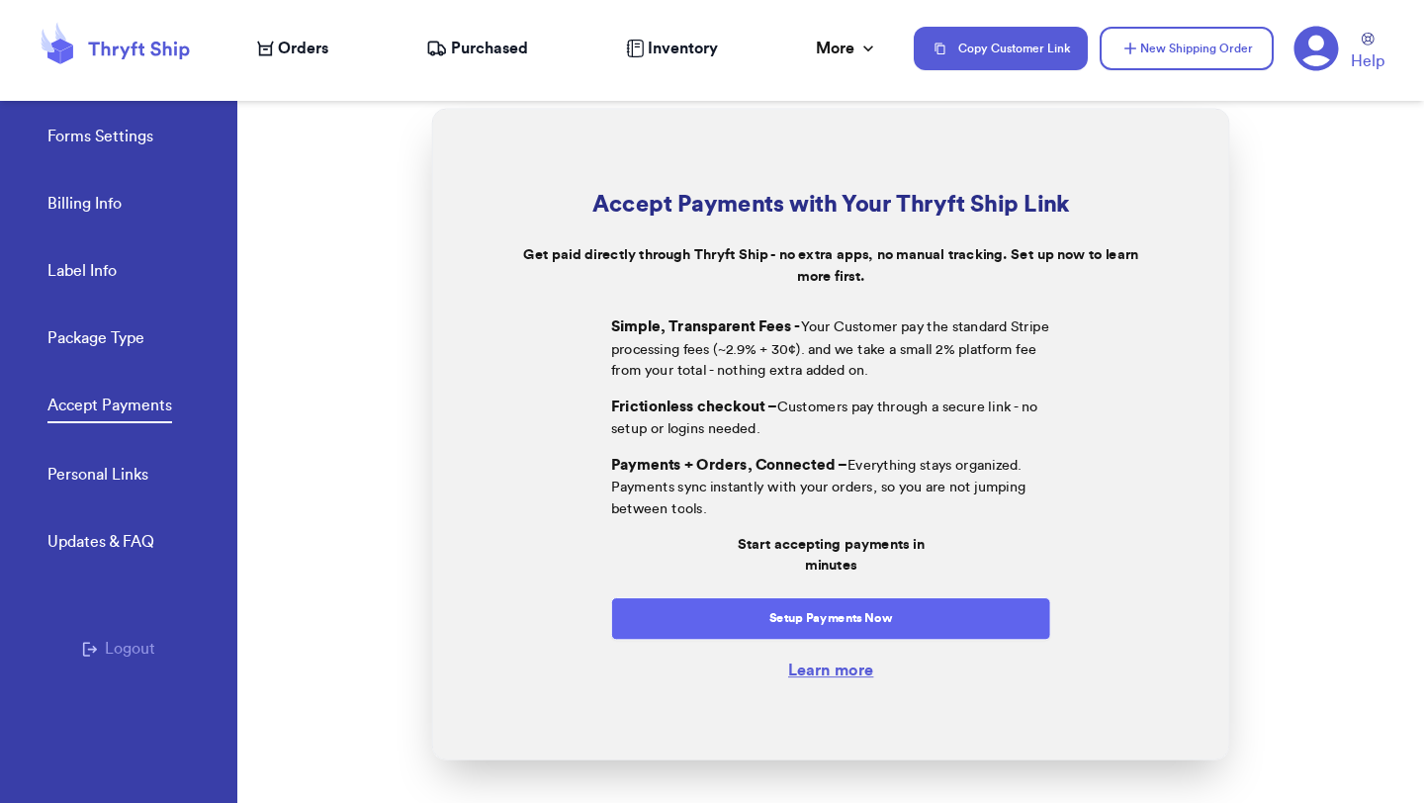
click at [730, 613] on button "Setup Payments Now" at bounding box center [831, 617] width 440 height 43
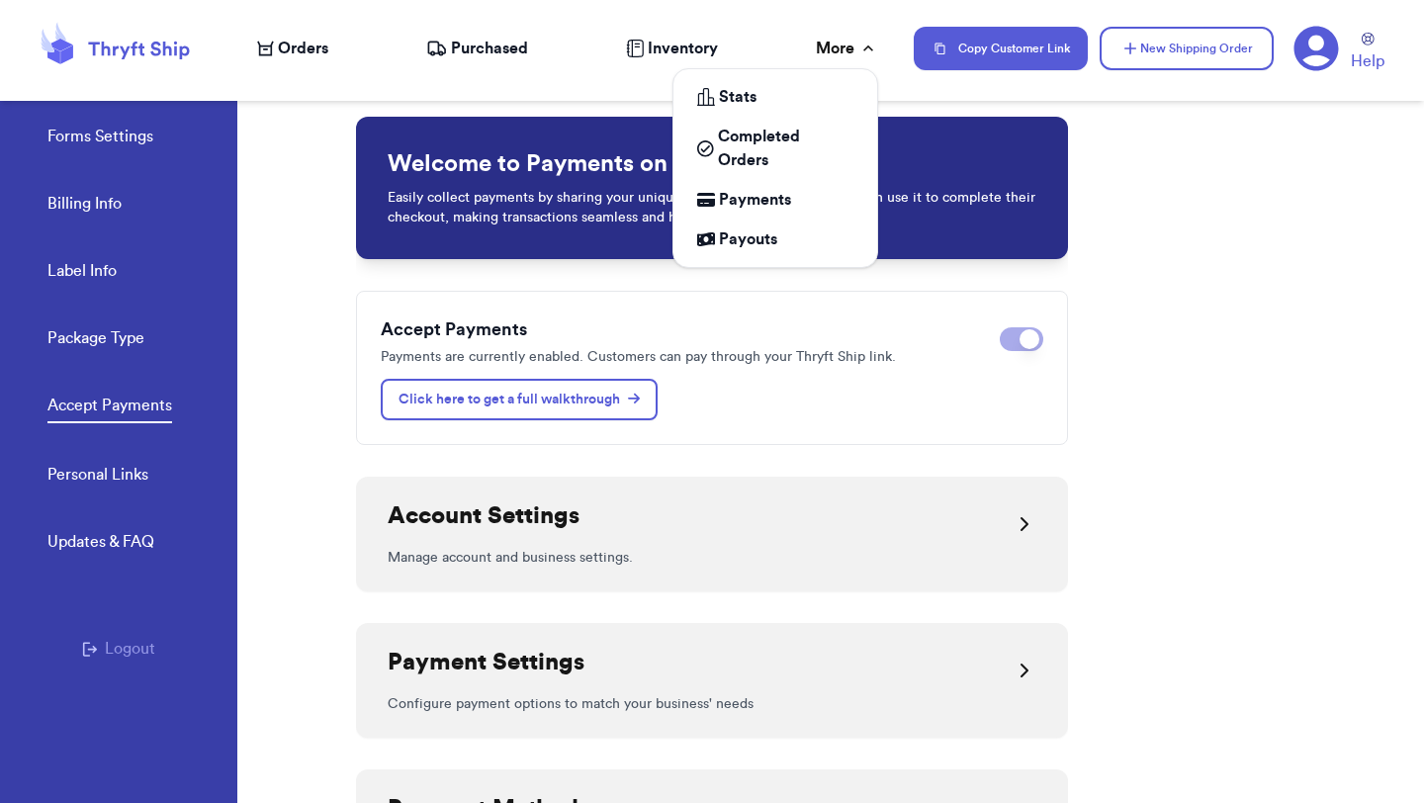
click at [862, 50] on icon at bounding box center [869, 49] width 20 height 20
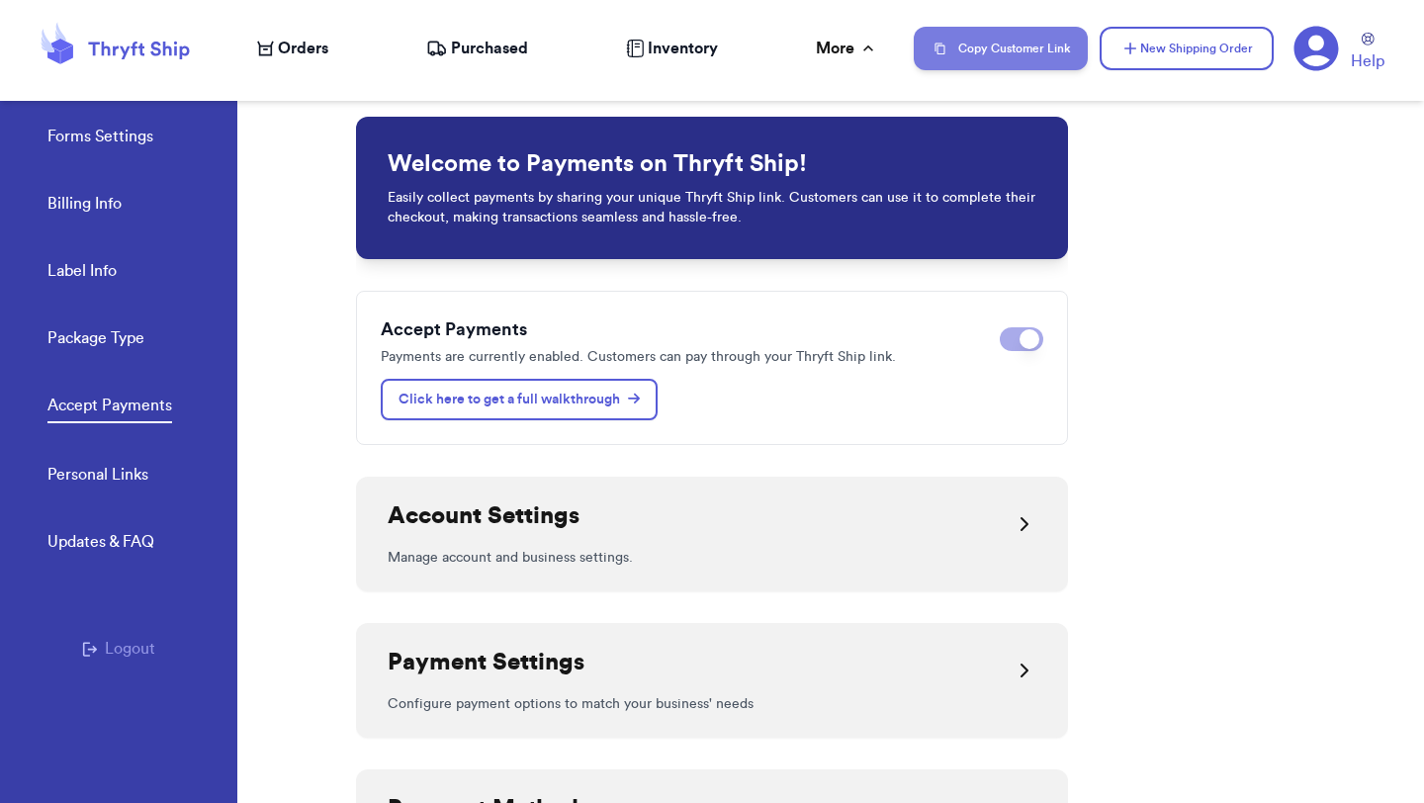
click at [1021, 50] on button "Copy Customer Link" at bounding box center [1001, 49] width 174 height 44
click at [95, 491] on div "Personal Links Updates & FAQ" at bounding box center [142, 530] width 190 height 135
click at [92, 476] on link "Personal Links" at bounding box center [97, 477] width 101 height 28
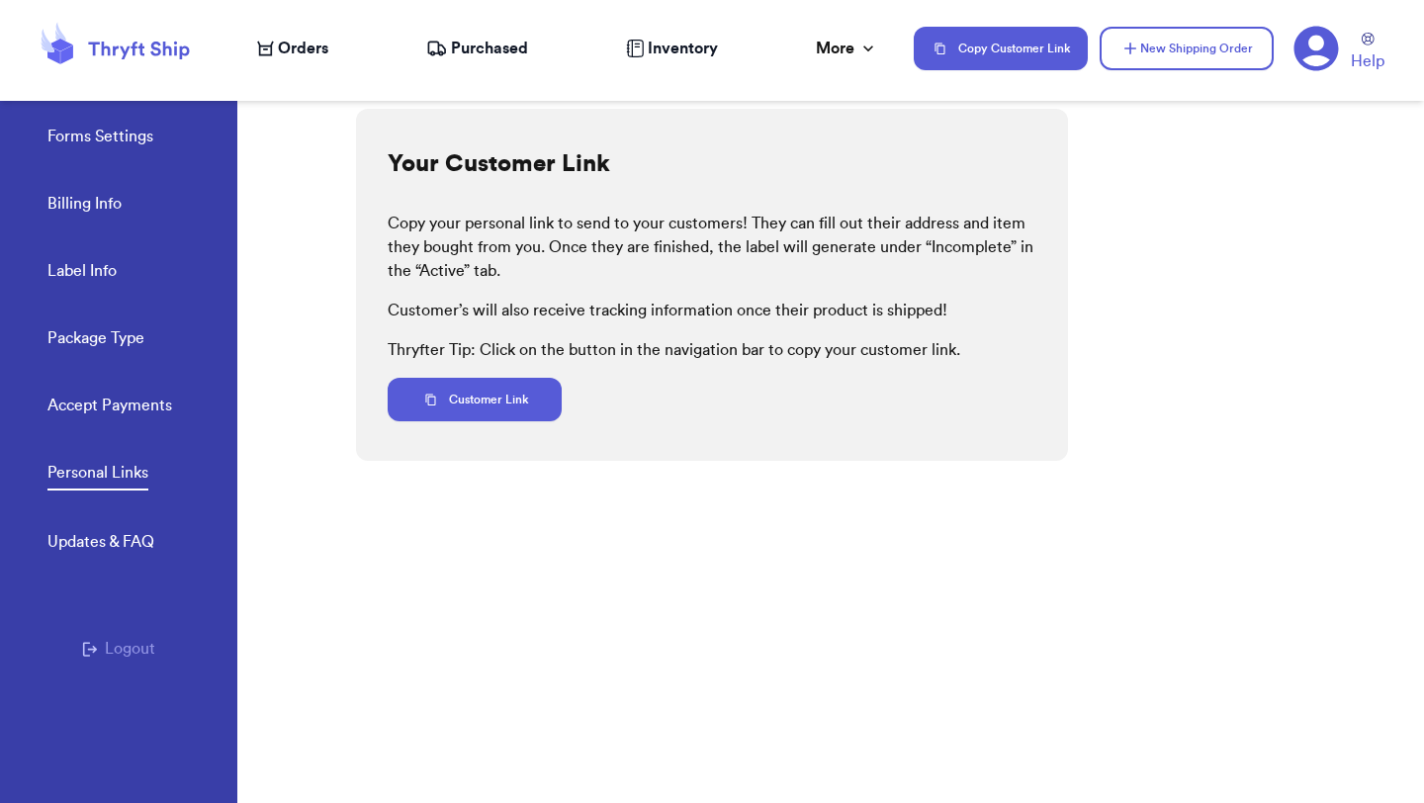
click at [288, 44] on span "Orders" at bounding box center [303, 49] width 50 height 24
